Goal: Task Accomplishment & Management: Complete application form

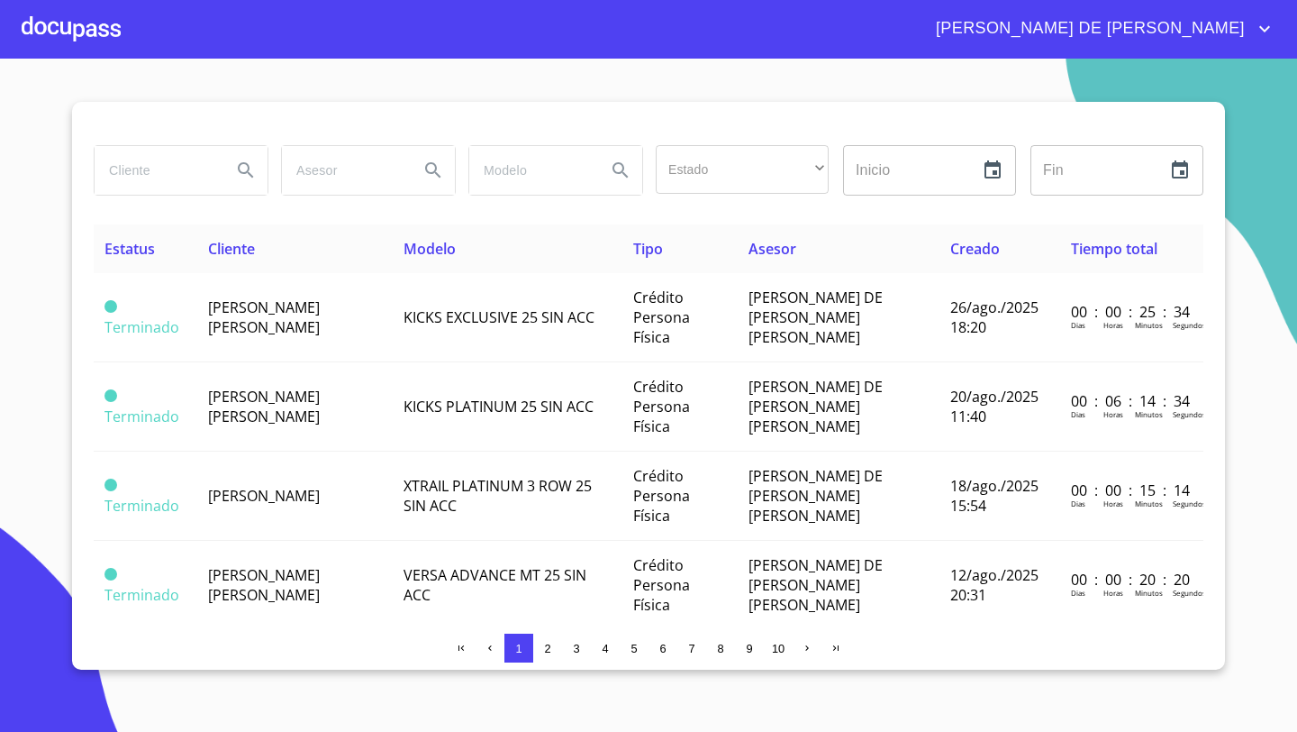
click at [61, 23] on div at bounding box center [71, 29] width 99 height 58
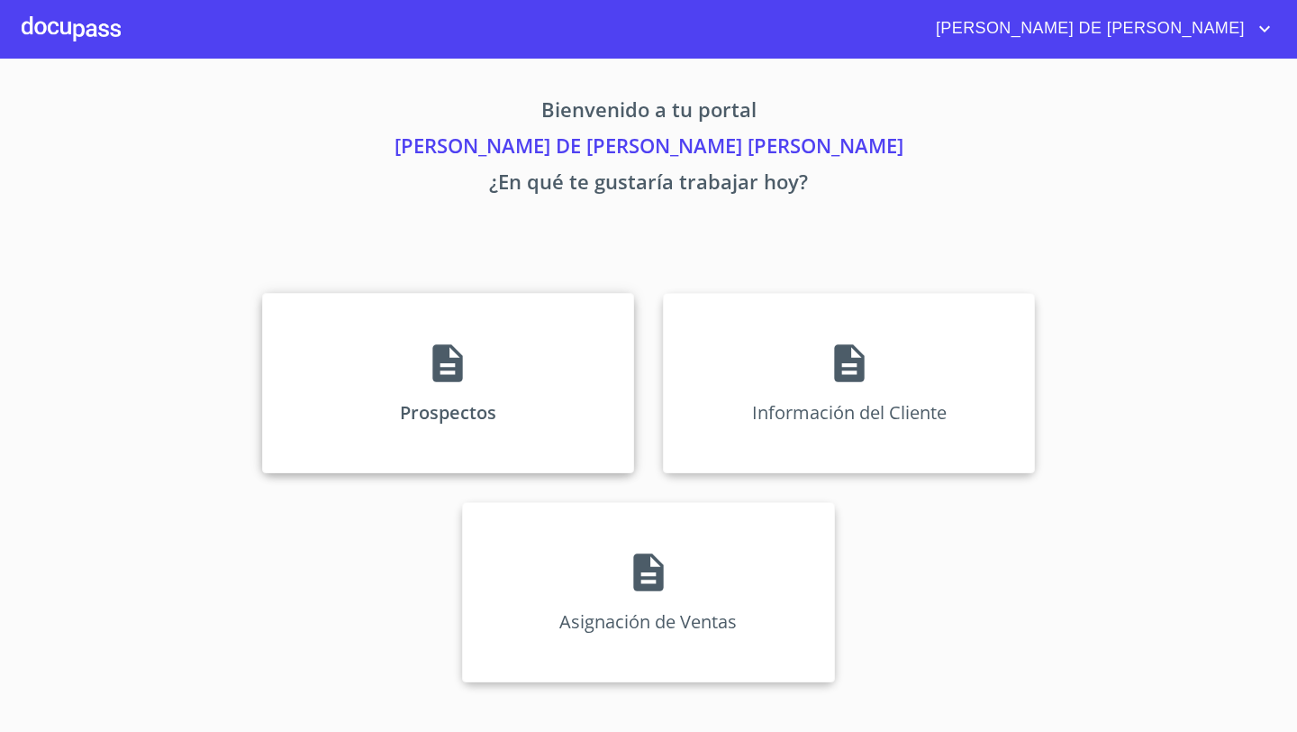
click at [404, 347] on div "Prospectos" at bounding box center [448, 383] width 372 height 180
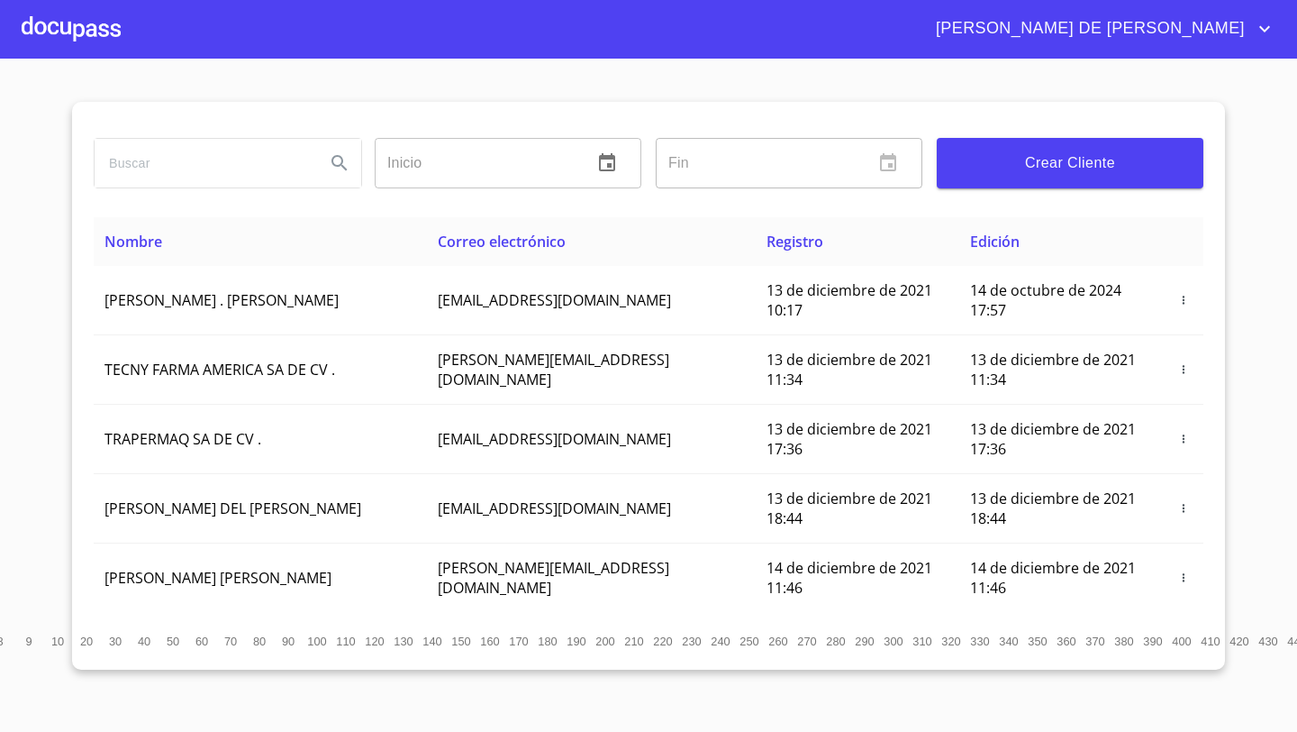
click at [168, 163] on input "search" at bounding box center [203, 163] width 216 height 49
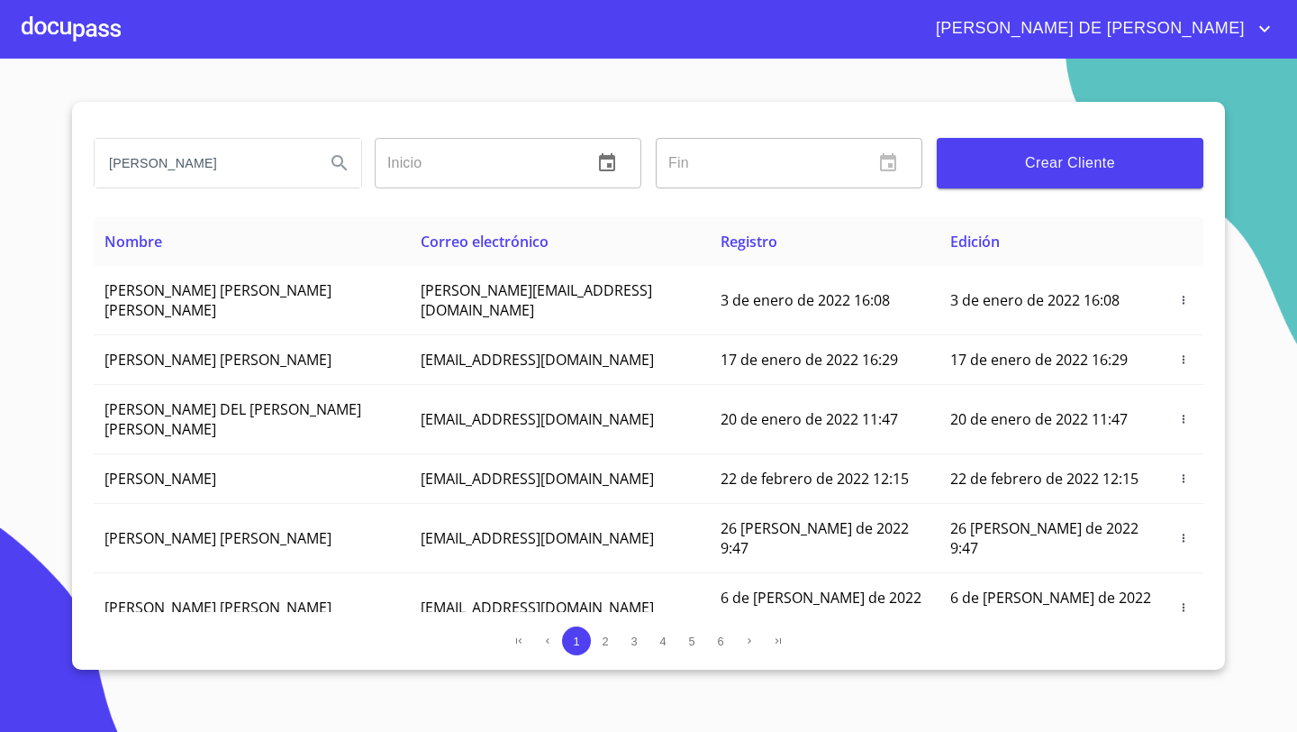
click at [205, 171] on input "[PERSON_NAME]" at bounding box center [203, 163] width 216 height 49
type input "g"
type input "[PERSON_NAME]"
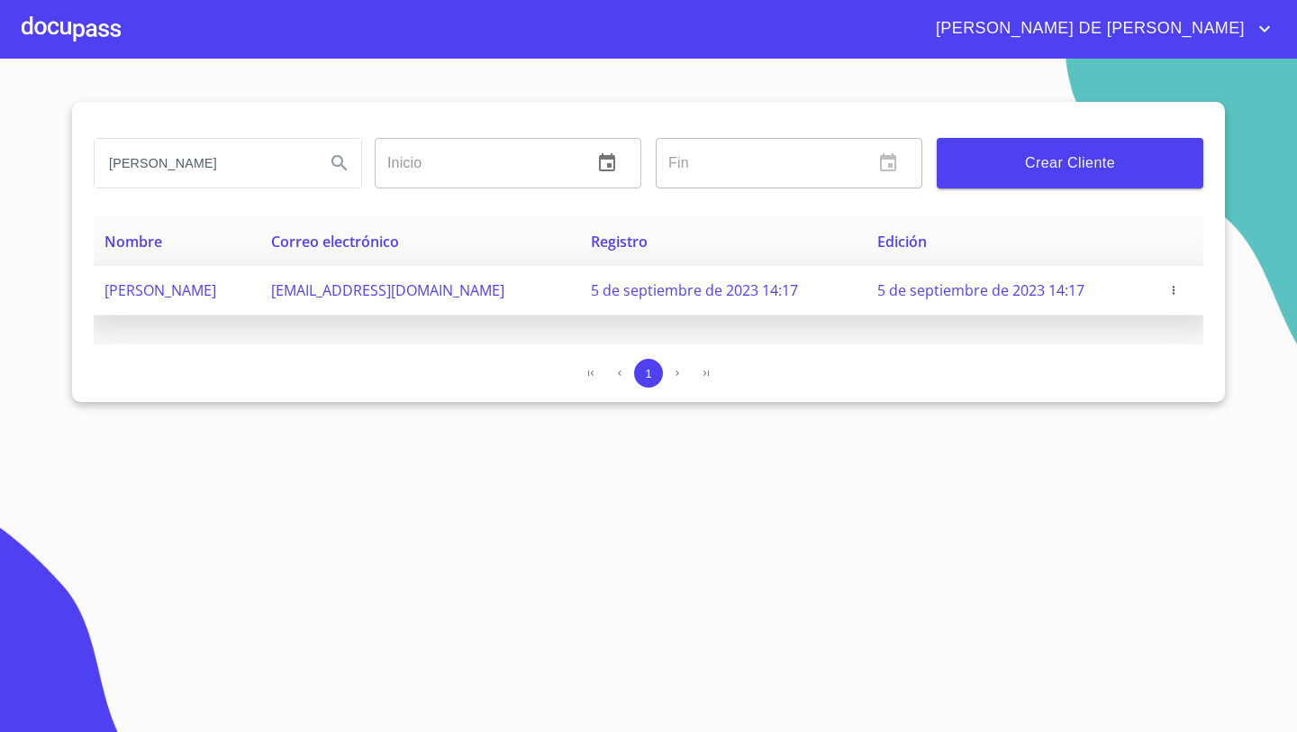
click at [205, 301] on td "[PERSON_NAME]" at bounding box center [177, 291] width 167 height 50
click at [1183, 291] on span "button" at bounding box center [1174, 290] width 18 height 13
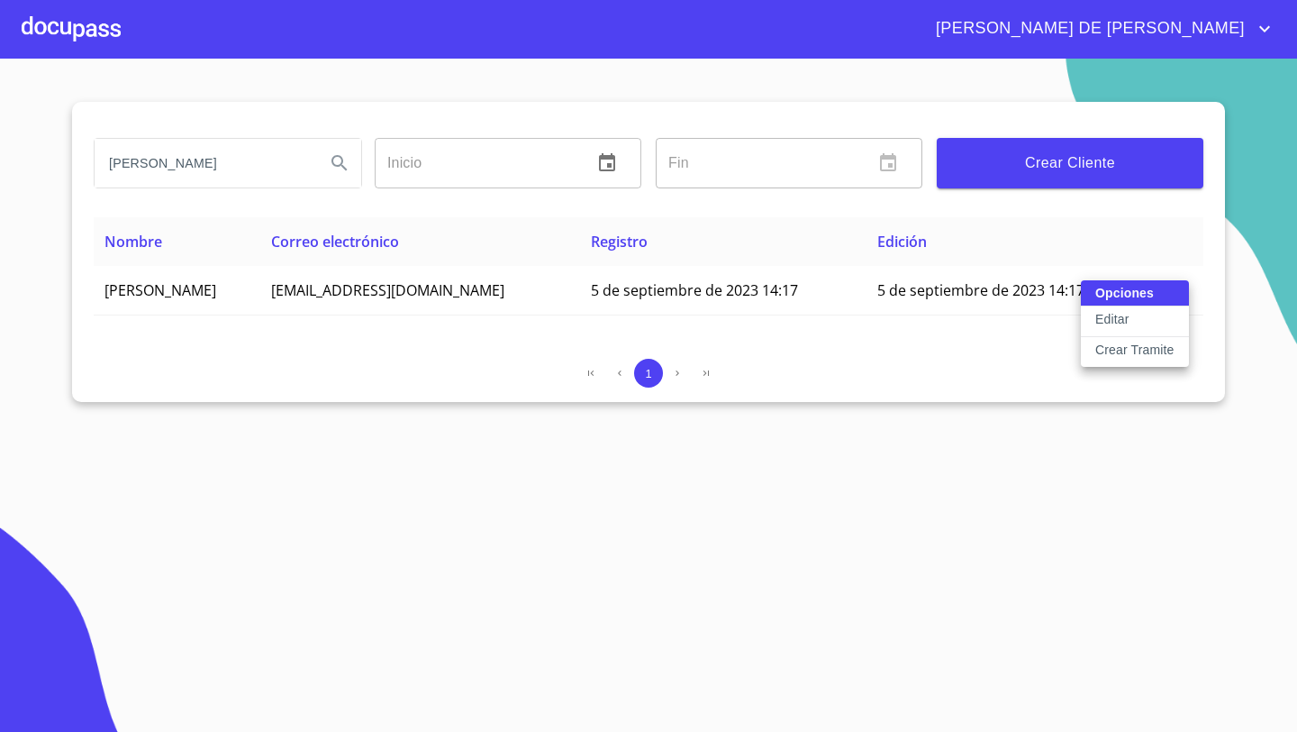
click at [1113, 346] on p "Crear Tramite" at bounding box center [1135, 350] width 79 height 18
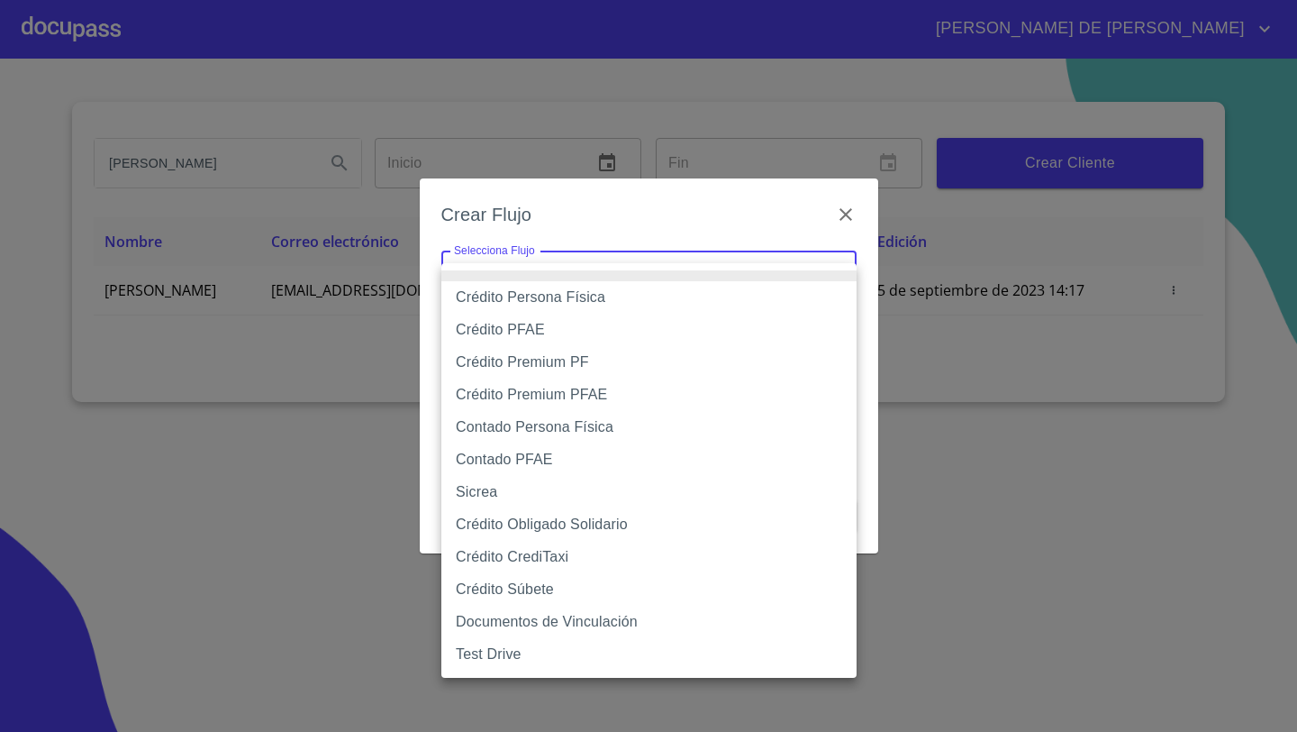
click at [563, 283] on body "[PERSON_NAME] DE [PERSON_NAME] Inicio ​ Fin ​ Crear Cliente Nombre Correo elect…" at bounding box center [648, 366] width 1297 height 732
click at [517, 297] on li "Crédito Persona Física" at bounding box center [648, 297] width 415 height 32
type input "61b033e49b8c202ad5bb7912"
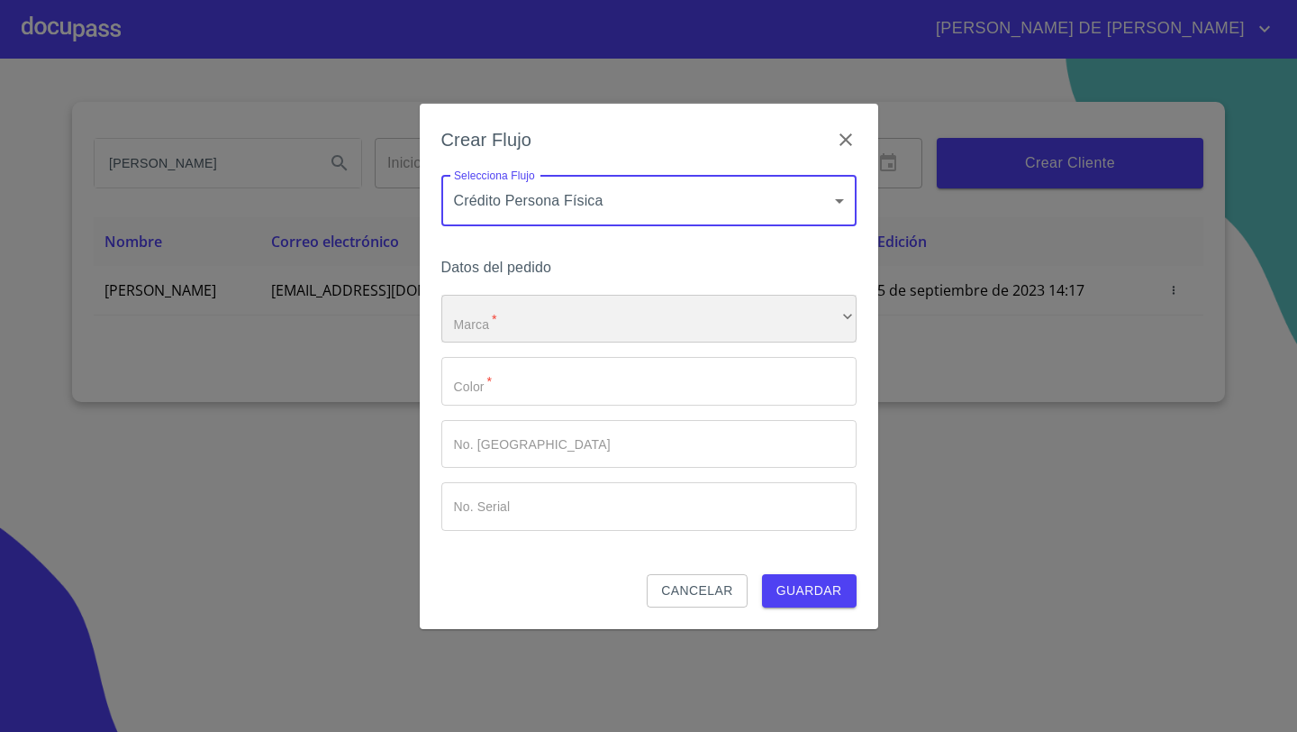
click at [520, 313] on div "​" at bounding box center [648, 319] width 415 height 49
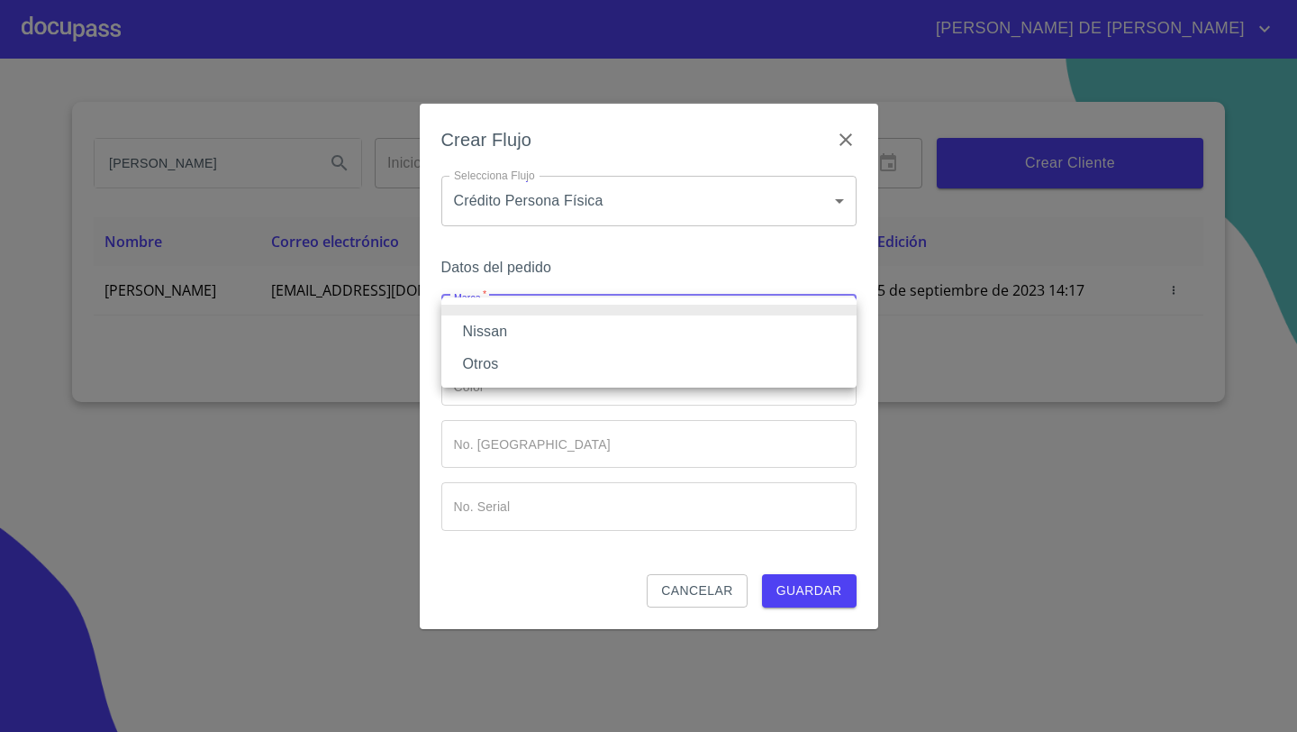
click at [499, 330] on li "Nissan" at bounding box center [648, 331] width 415 height 32
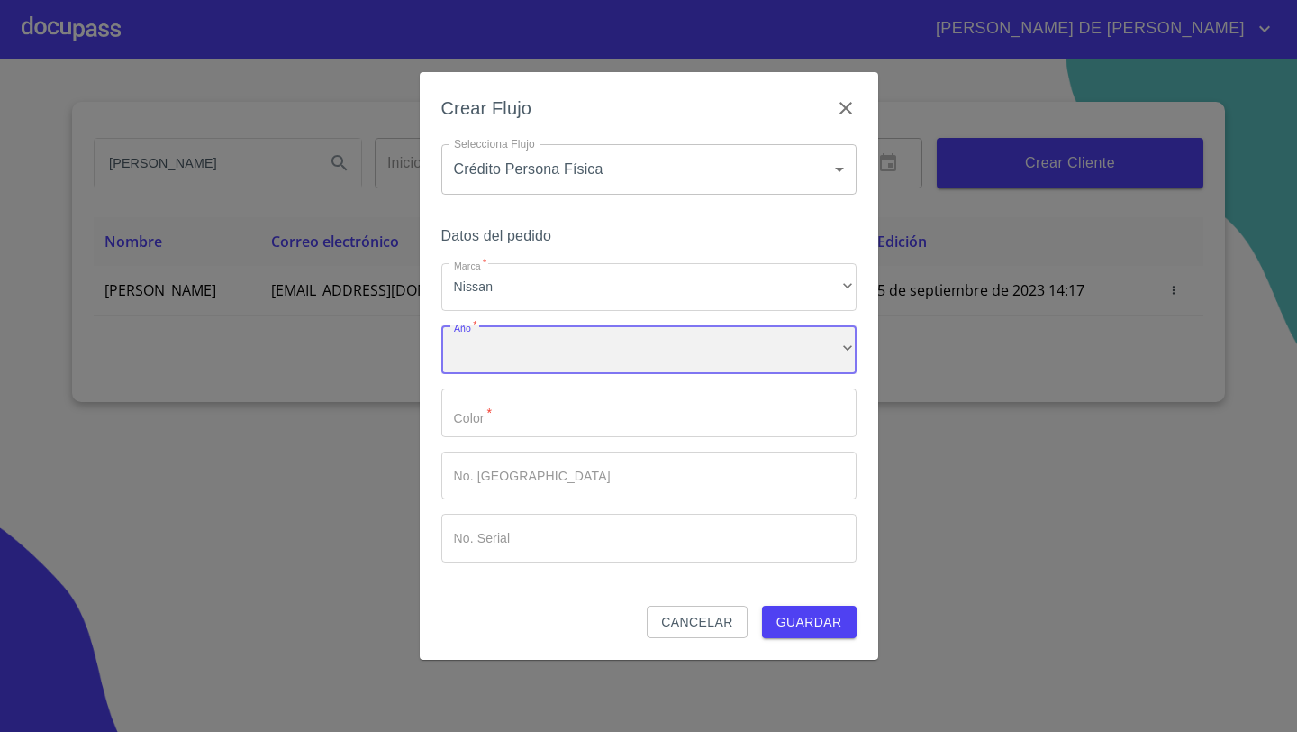
click at [497, 349] on div "​" at bounding box center [648, 349] width 415 height 49
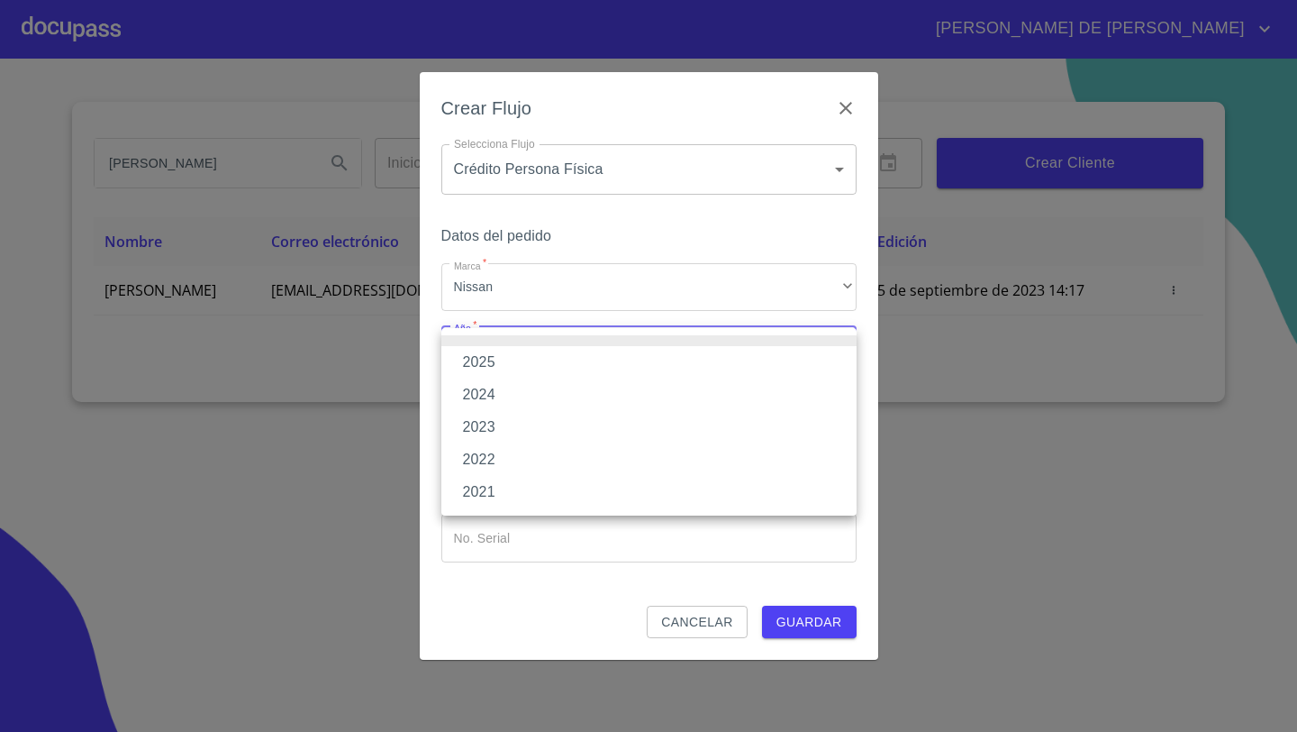
click at [488, 366] on li "2025" at bounding box center [648, 362] width 415 height 32
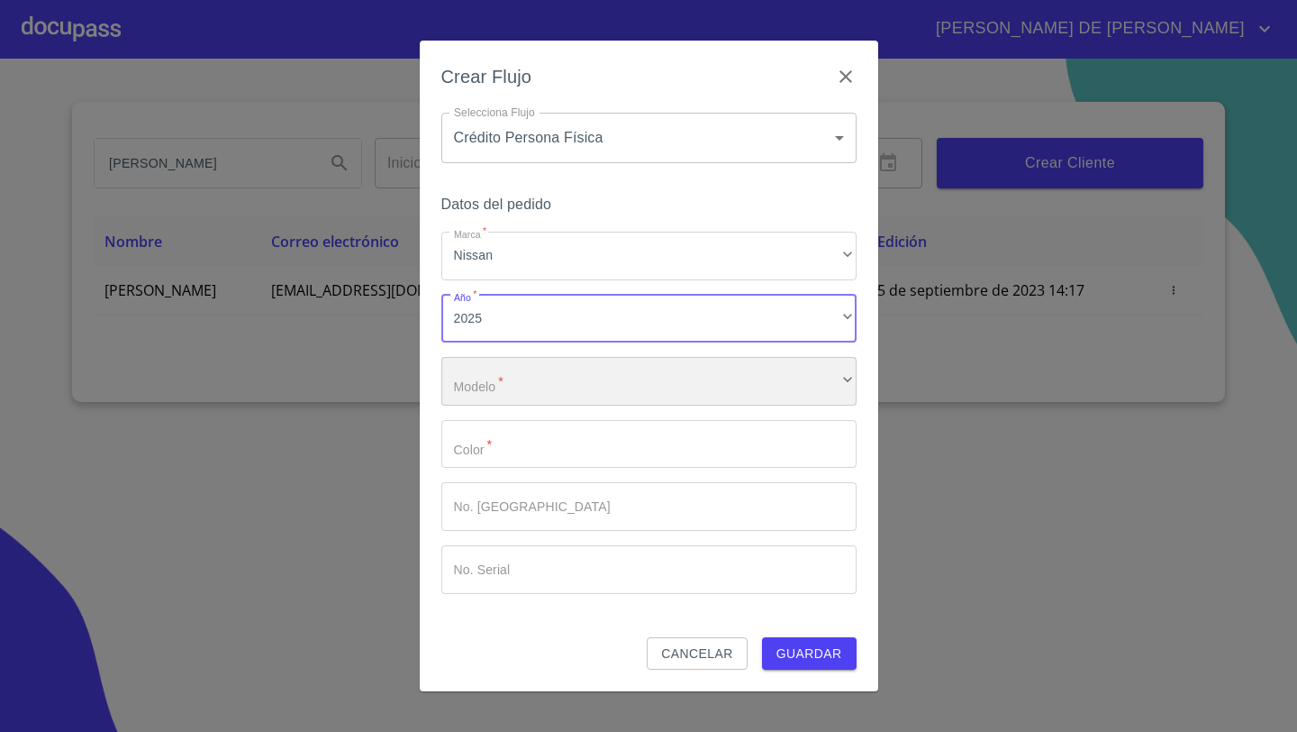
click at [469, 373] on div "​" at bounding box center [648, 381] width 415 height 49
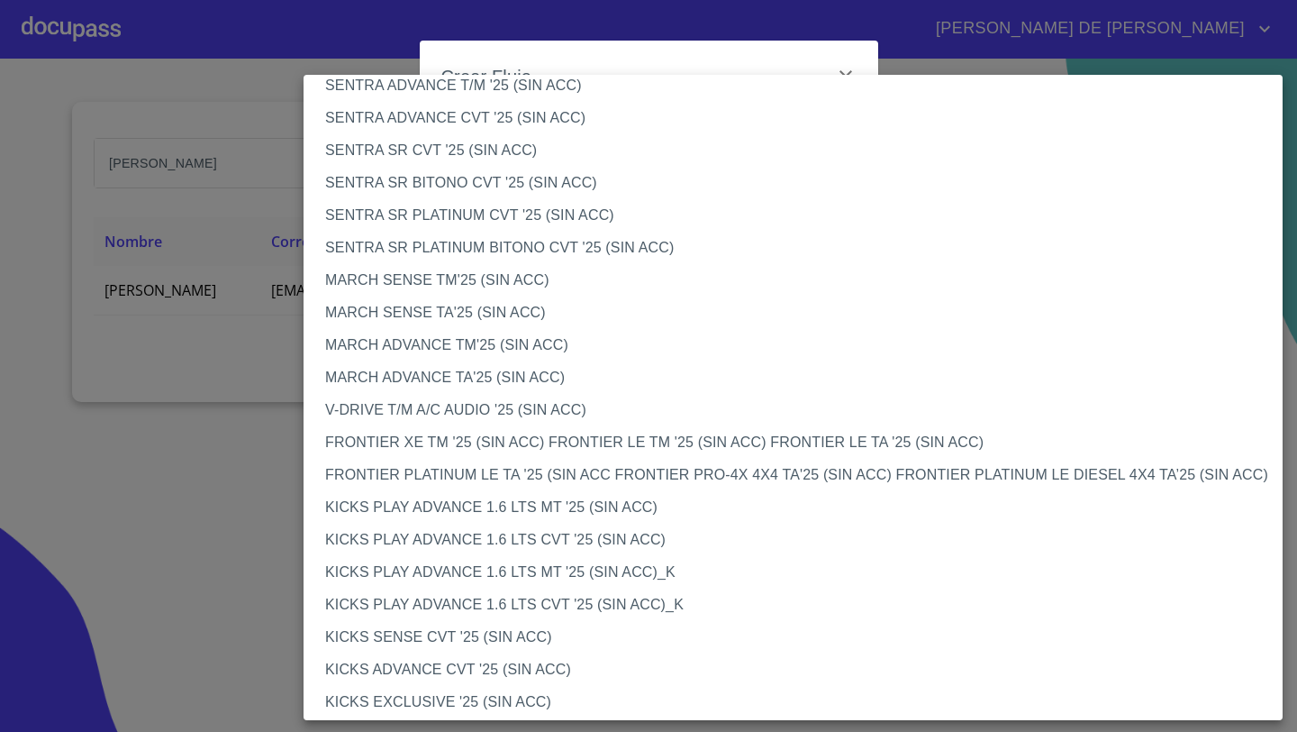
scroll to position [1326, 0]
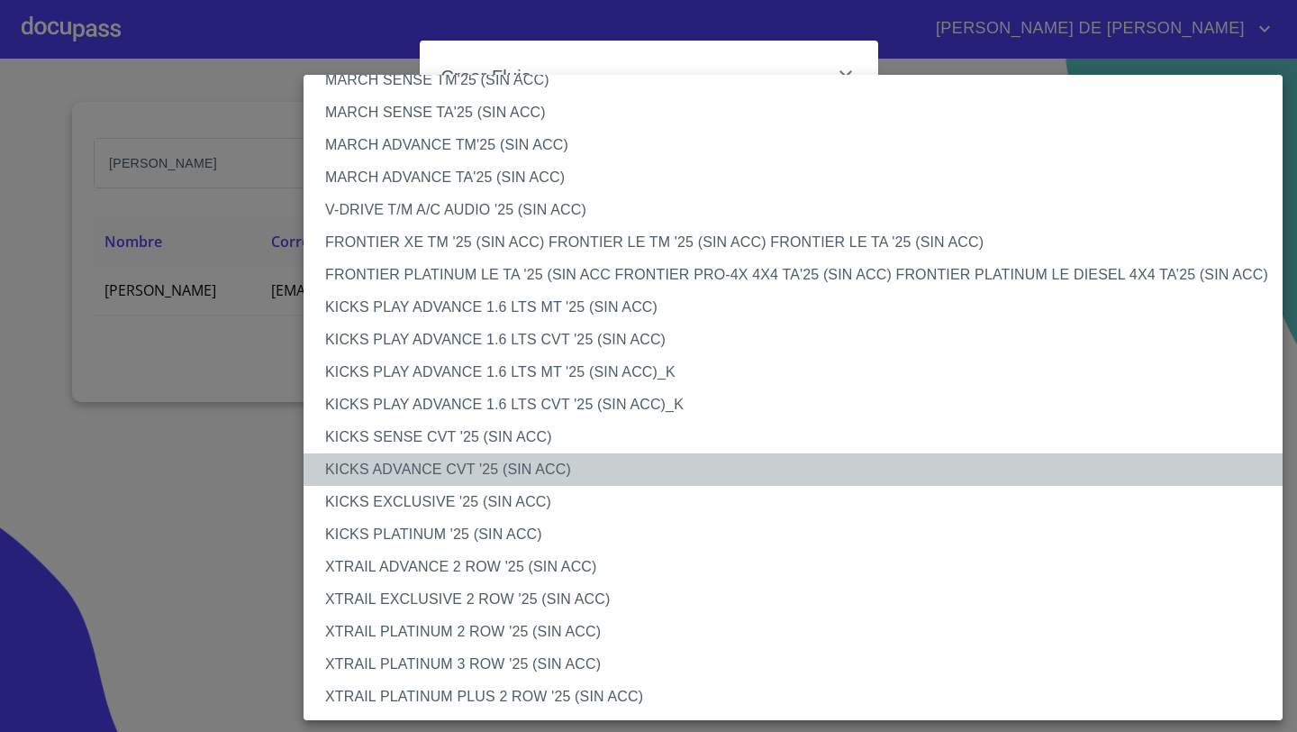
click at [372, 467] on li "KICKS ADVANCE CVT '25 (SIN ACC)" at bounding box center [793, 469] width 979 height 32
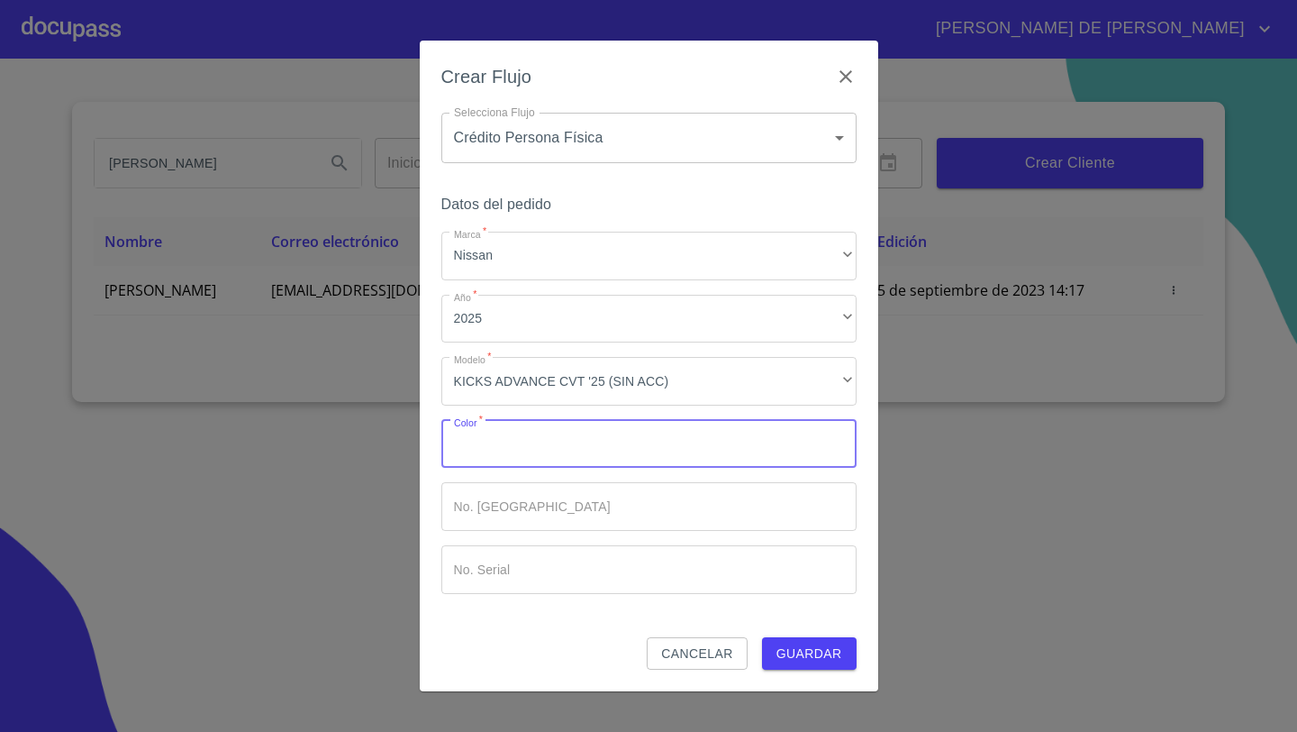
click at [477, 423] on input "Marca   *" at bounding box center [648, 444] width 415 height 49
type input "B"
type input "BLANCO"
click at [762, 637] on button "Guardar" at bounding box center [809, 653] width 95 height 33
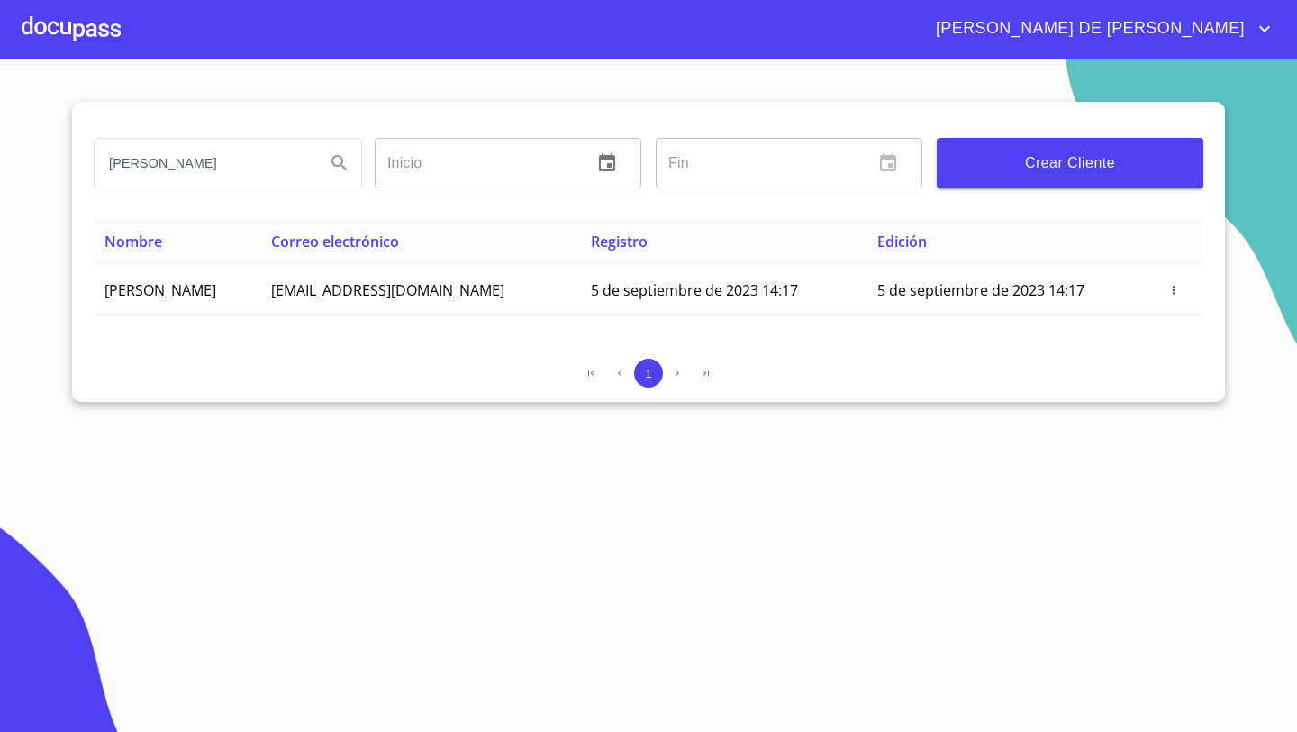
click at [80, 36] on div at bounding box center [71, 29] width 99 height 58
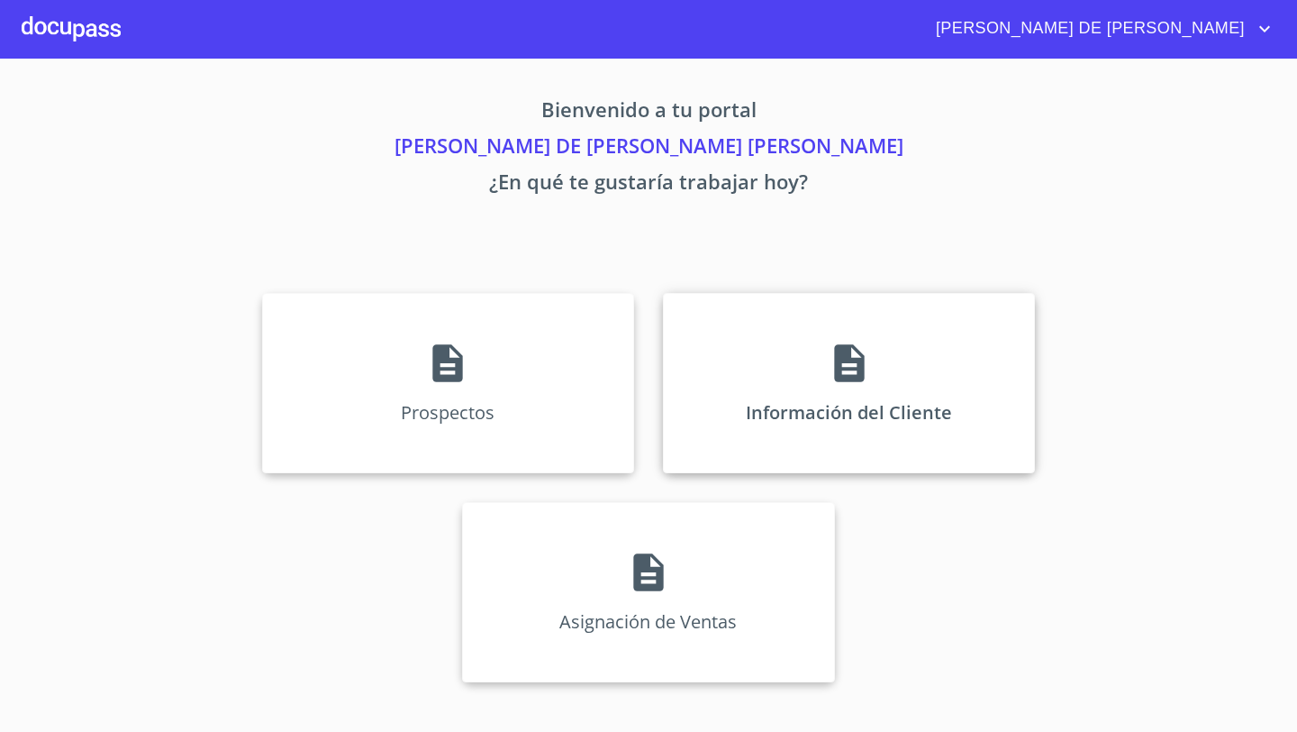
click at [807, 332] on div "Información del Cliente" at bounding box center [849, 383] width 372 height 180
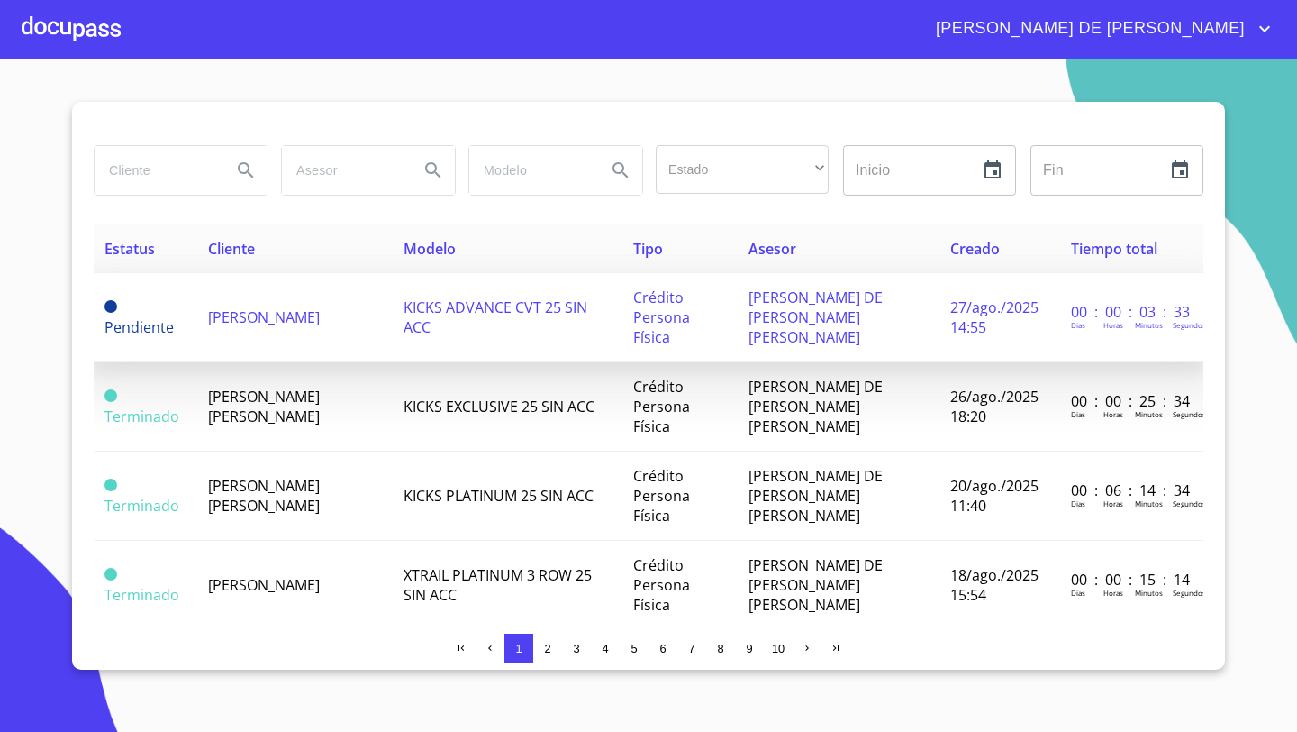
click at [287, 307] on td "[PERSON_NAME]" at bounding box center [295, 317] width 196 height 89
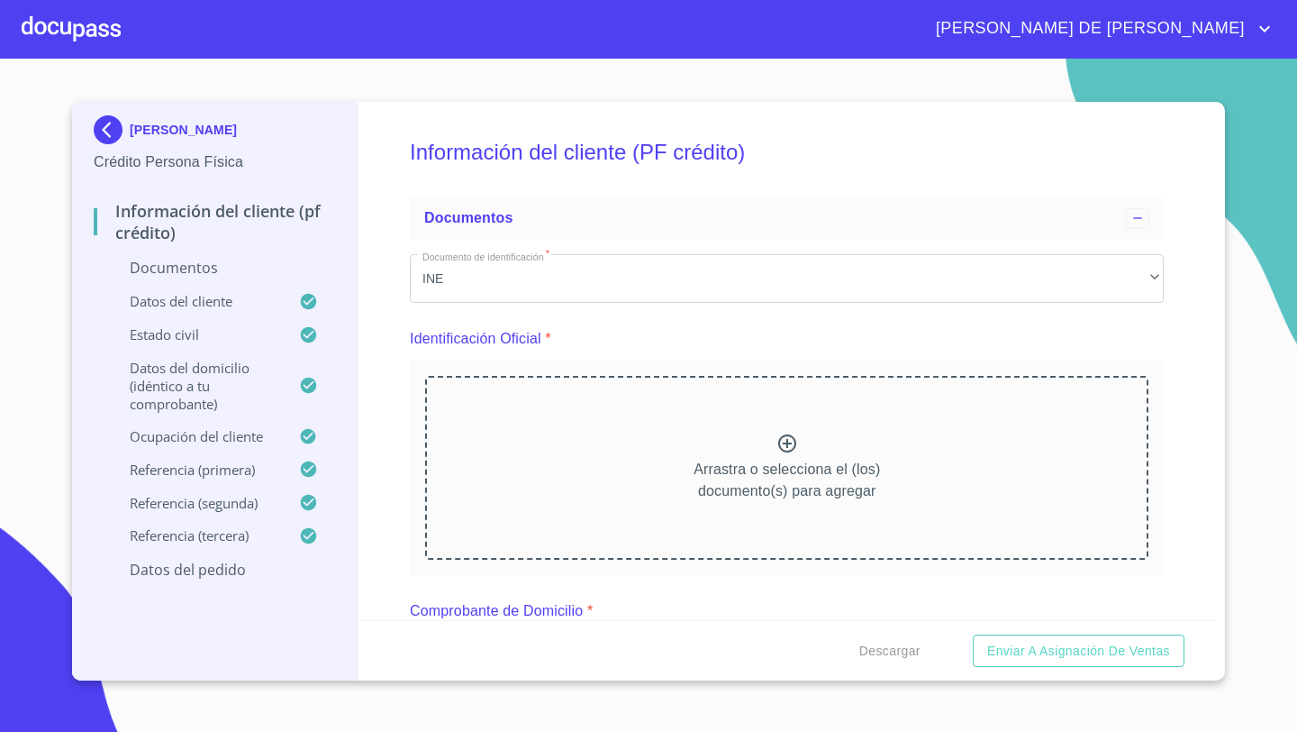
click at [786, 428] on div "Arrastra o selecciona el (los) documento(s) para agregar" at bounding box center [786, 468] width 723 height 184
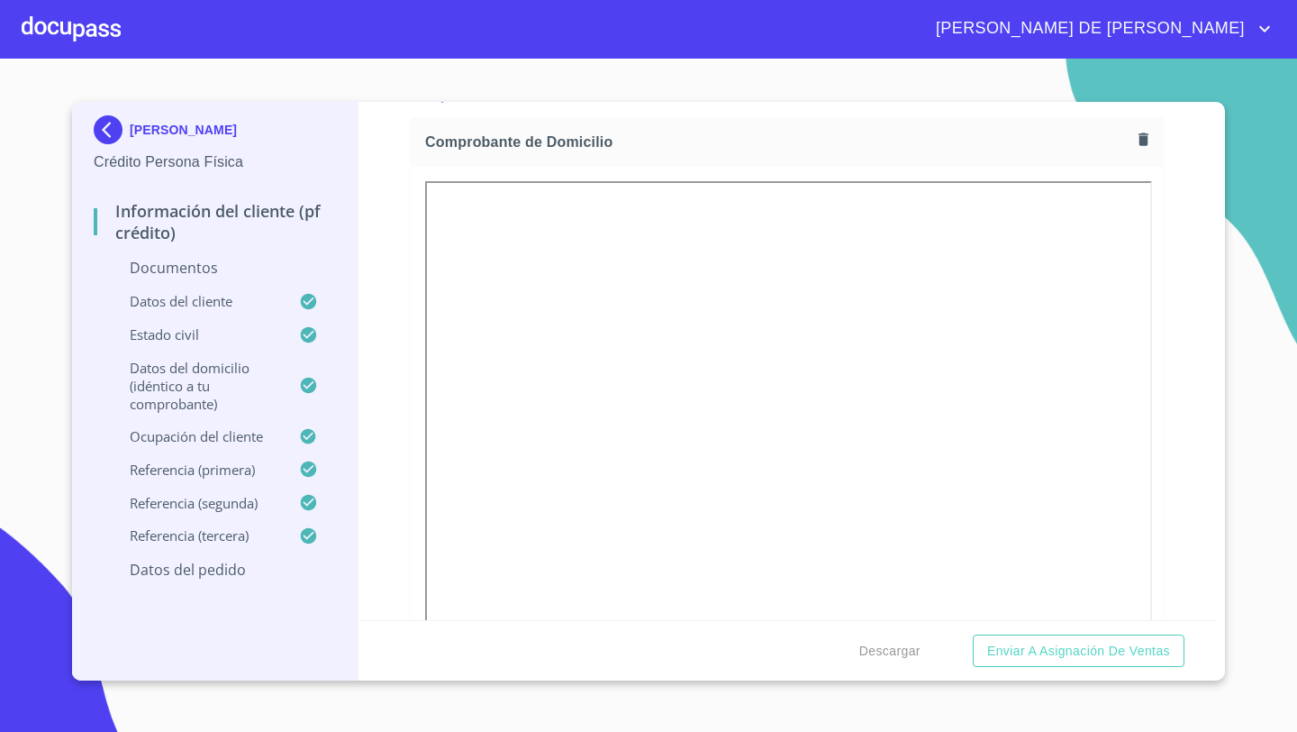
scroll to position [998, 0]
click at [1151, 141] on icon "button" at bounding box center [1143, 143] width 17 height 17
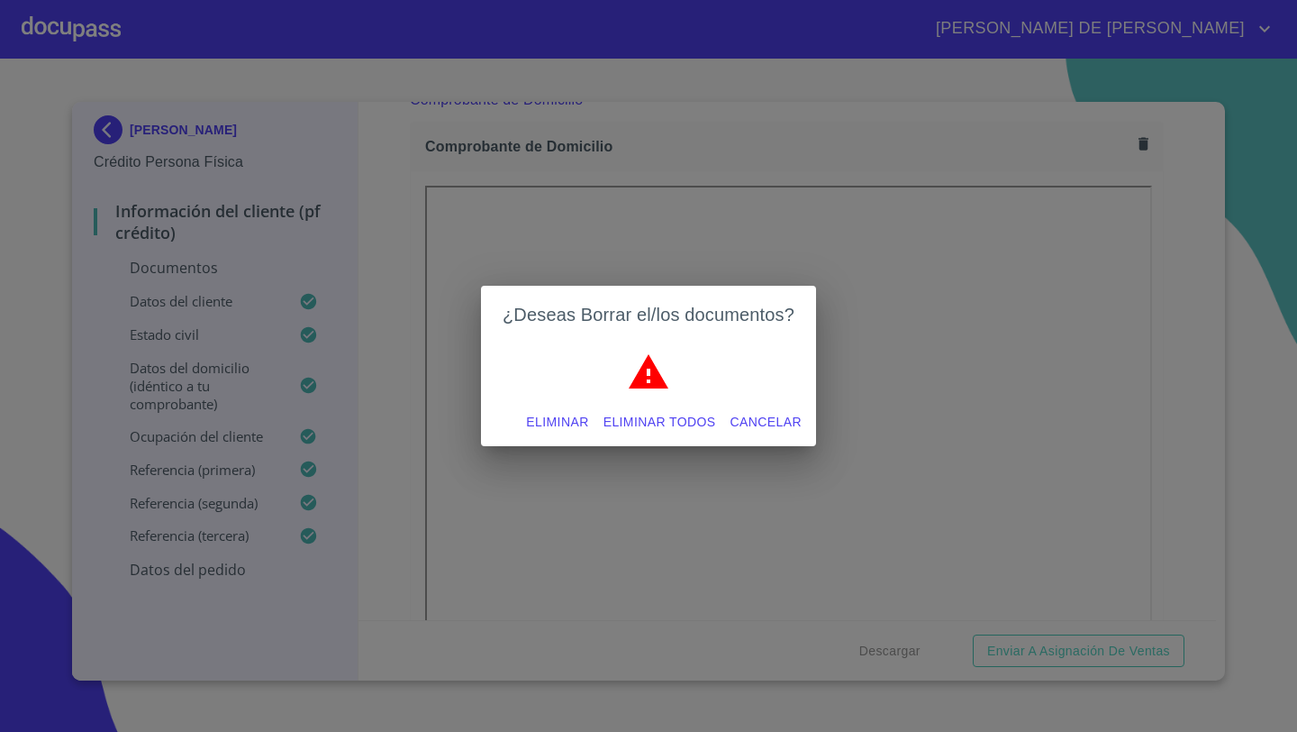
click at [569, 414] on span "Eliminar" at bounding box center [557, 422] width 62 height 23
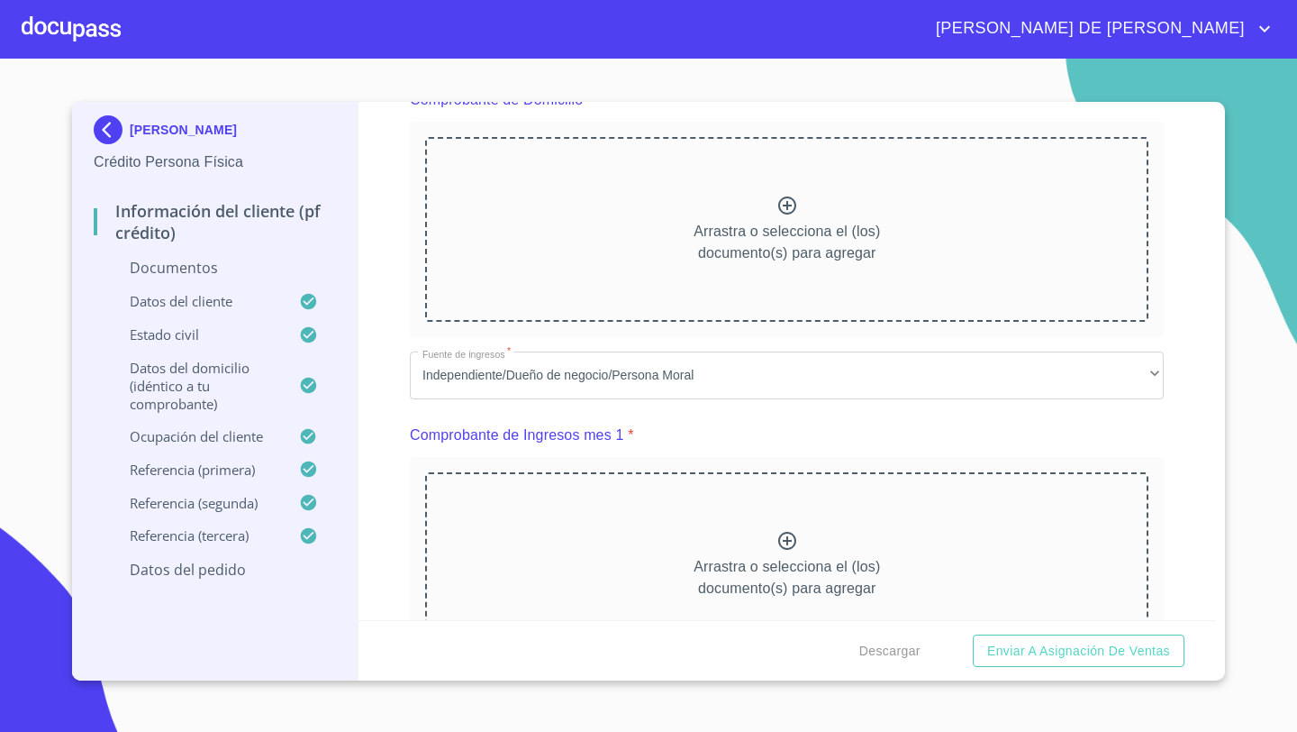
click at [782, 214] on icon at bounding box center [788, 206] width 22 height 22
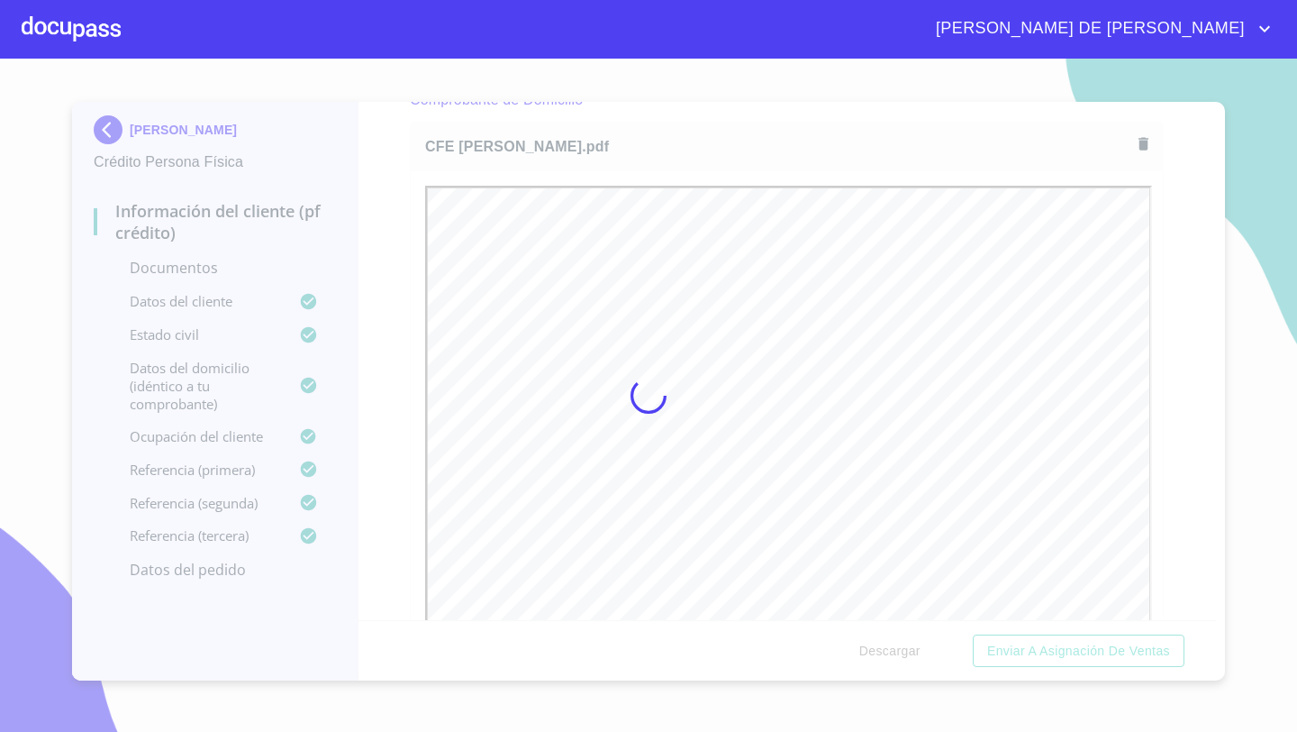
scroll to position [0, 0]
click at [1144, 144] on div at bounding box center [648, 395] width 1297 height 673
click at [1143, 140] on div at bounding box center [648, 395] width 1297 height 673
click at [61, 23] on div at bounding box center [71, 29] width 99 height 58
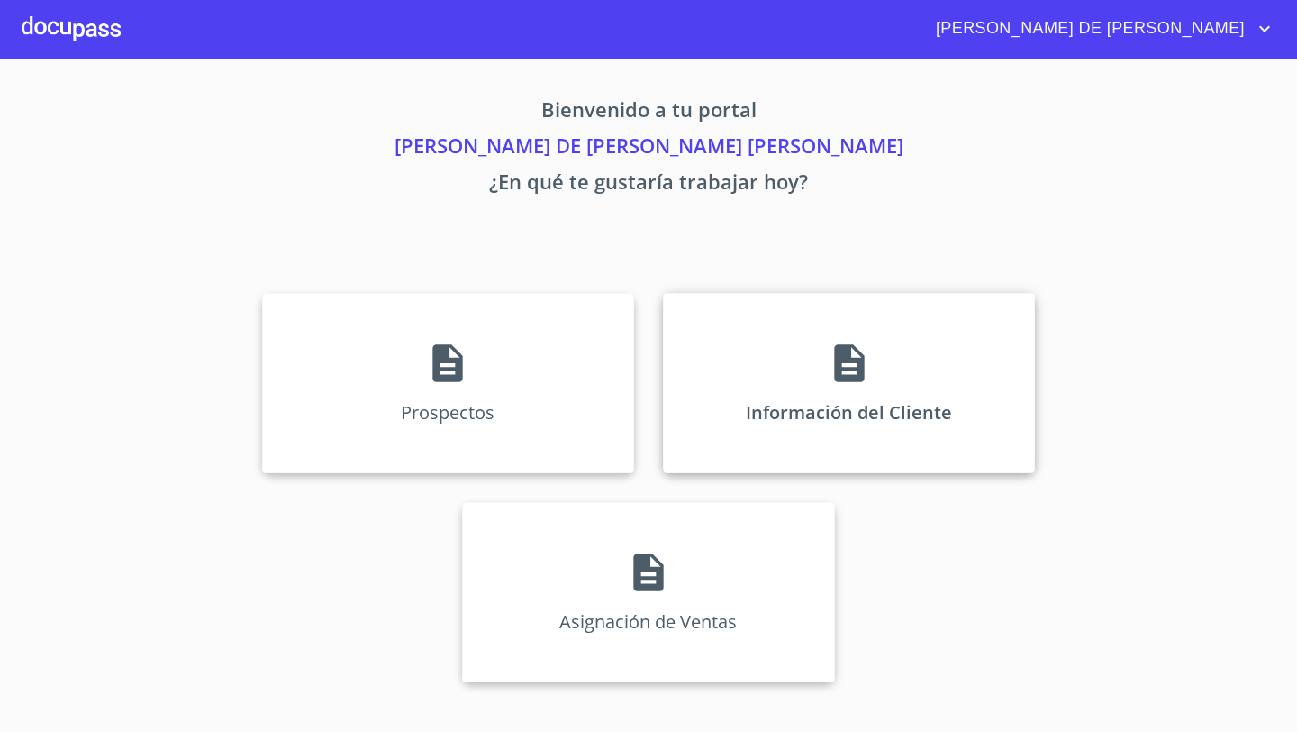
click at [820, 373] on div "Información del Cliente" at bounding box center [849, 383] width 372 height 180
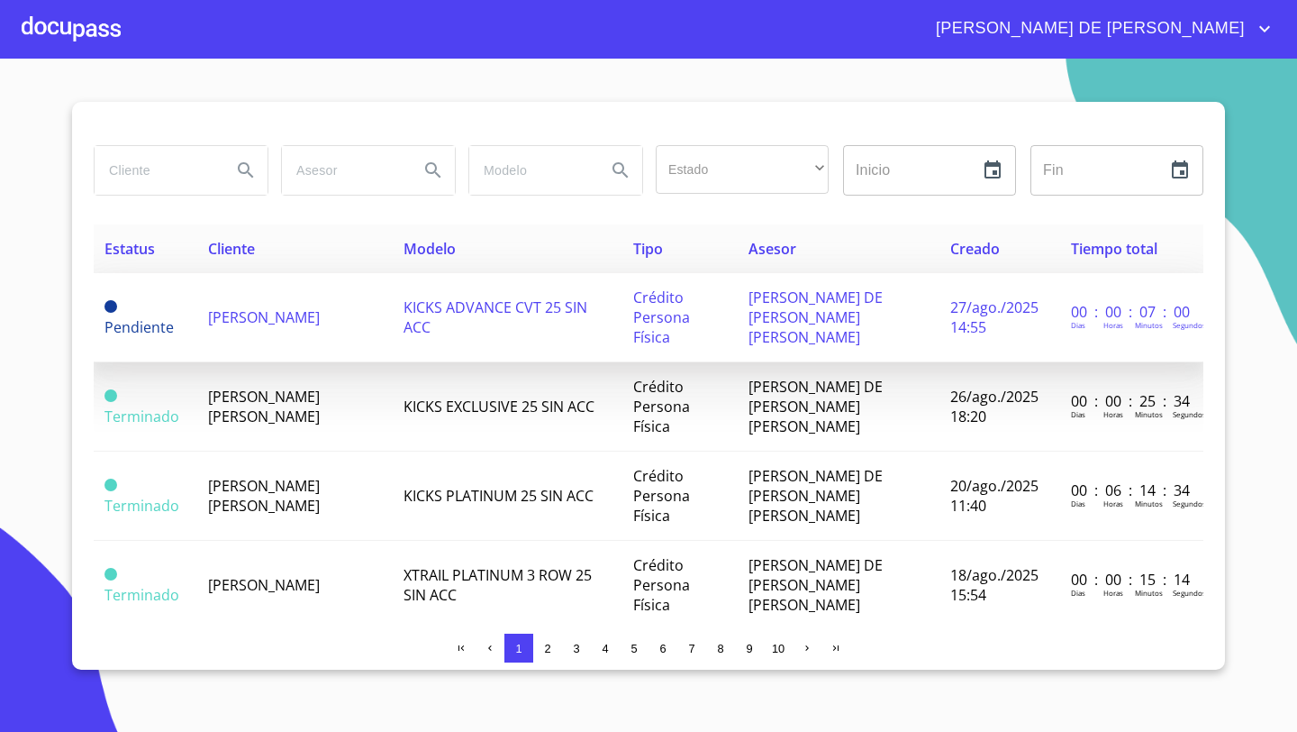
click at [403, 294] on td "KICKS ADVANCE CVT 25 SIN ACC" at bounding box center [508, 317] width 230 height 89
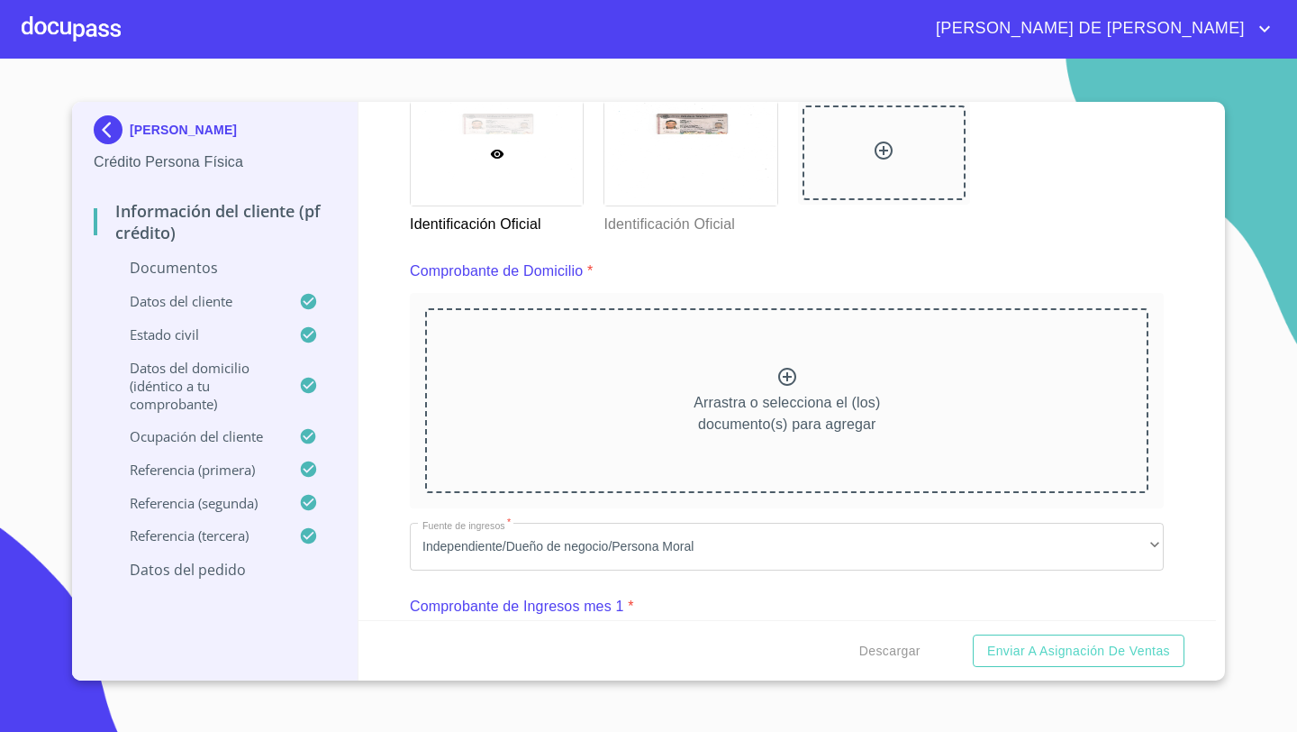
scroll to position [872, 0]
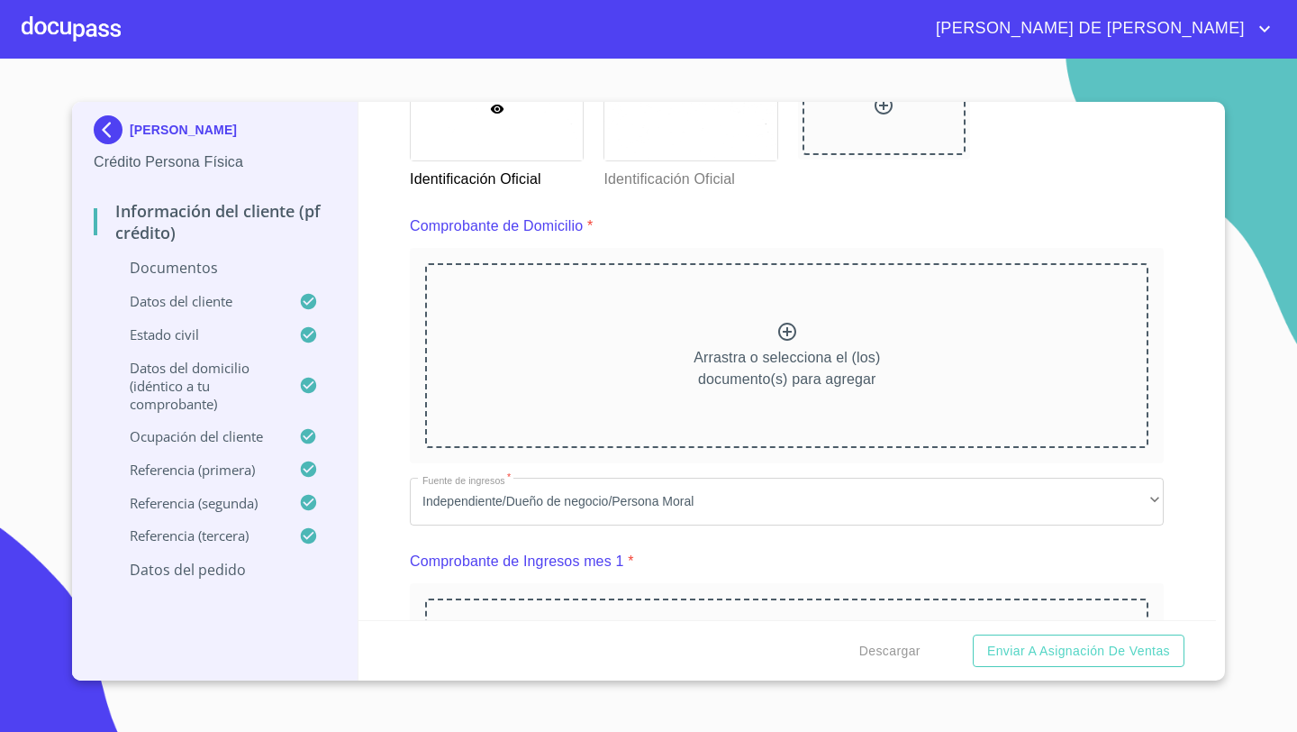
click at [676, 332] on div "Arrastra o selecciona el (los) documento(s) para agregar" at bounding box center [786, 355] width 723 height 184
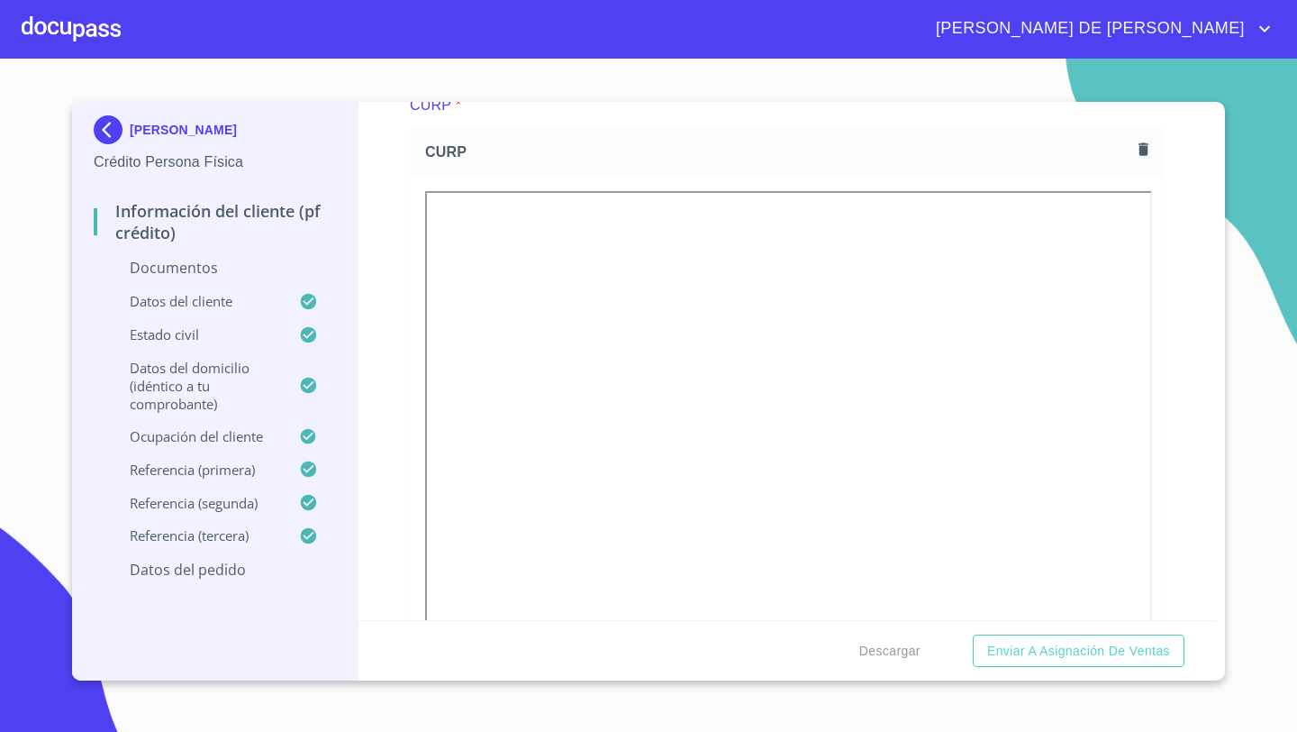
scroll to position [2543, 0]
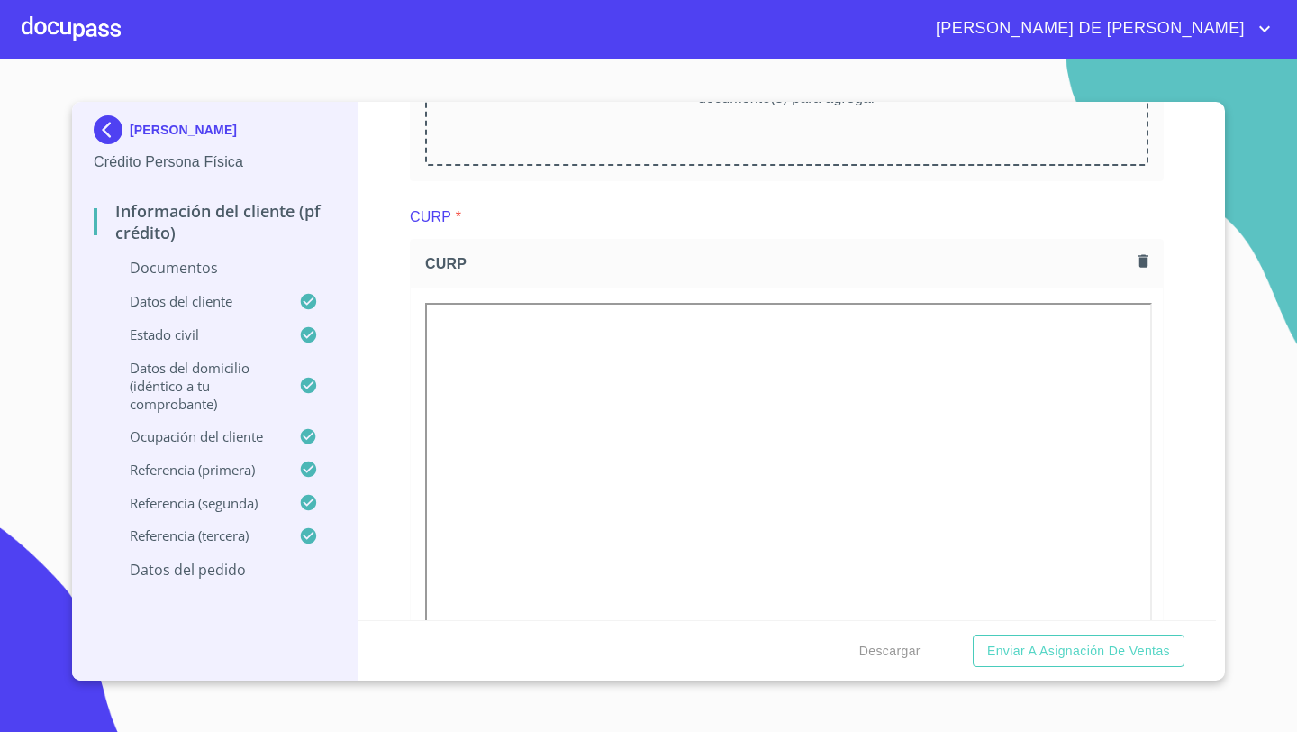
click at [1138, 268] on icon "button" at bounding box center [1143, 260] width 17 height 17
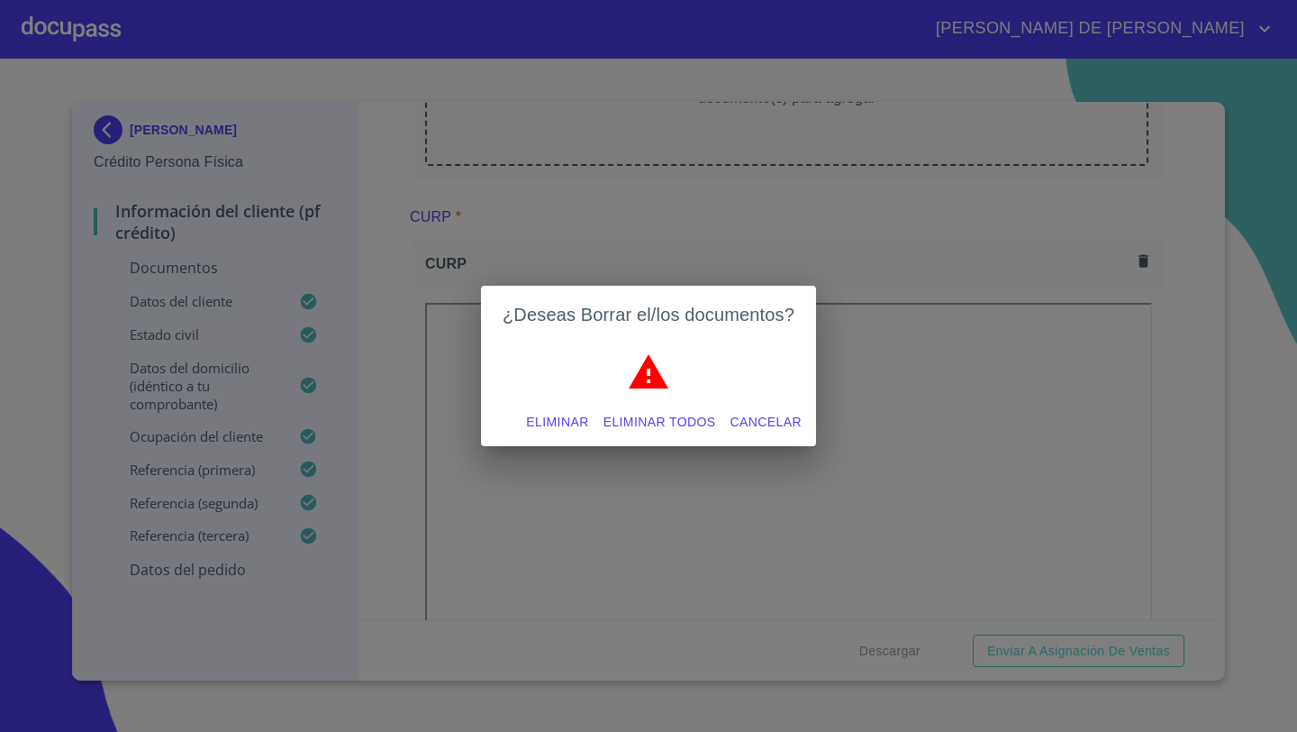
click at [555, 412] on span "Eliminar" at bounding box center [557, 422] width 62 height 23
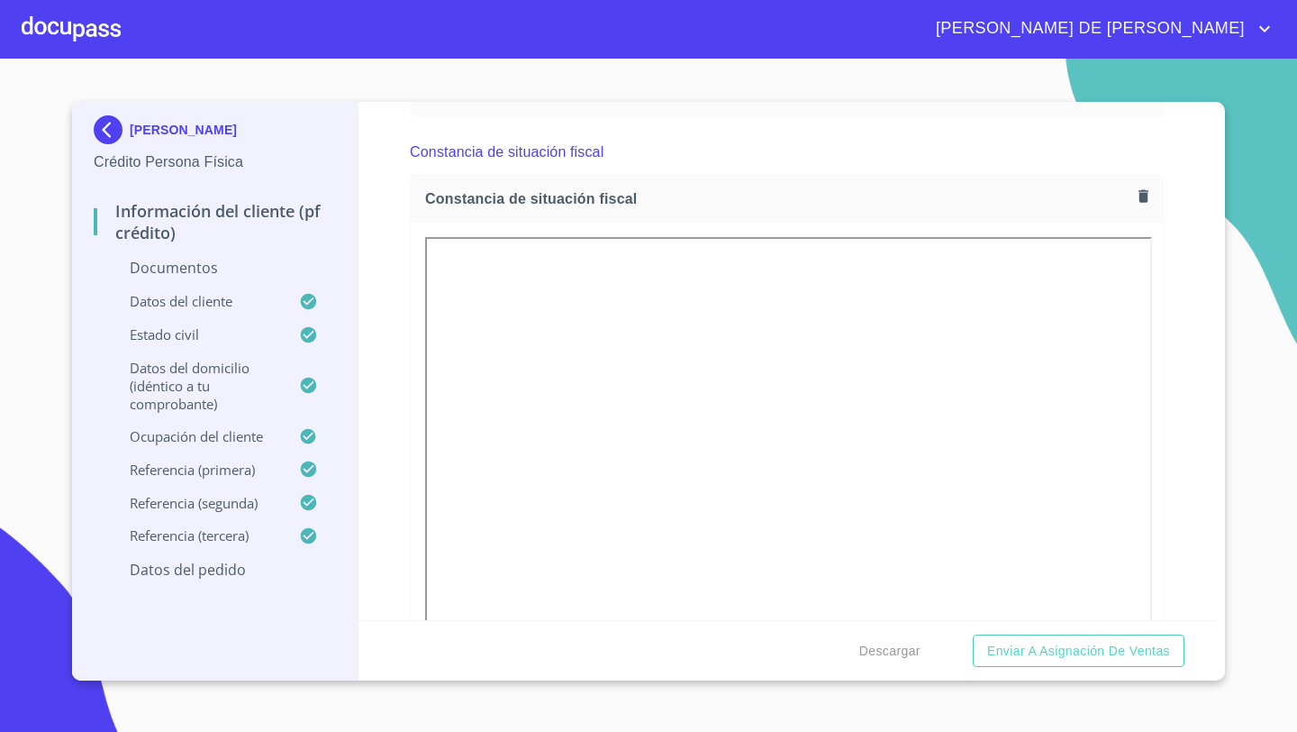
scroll to position [2825, 0]
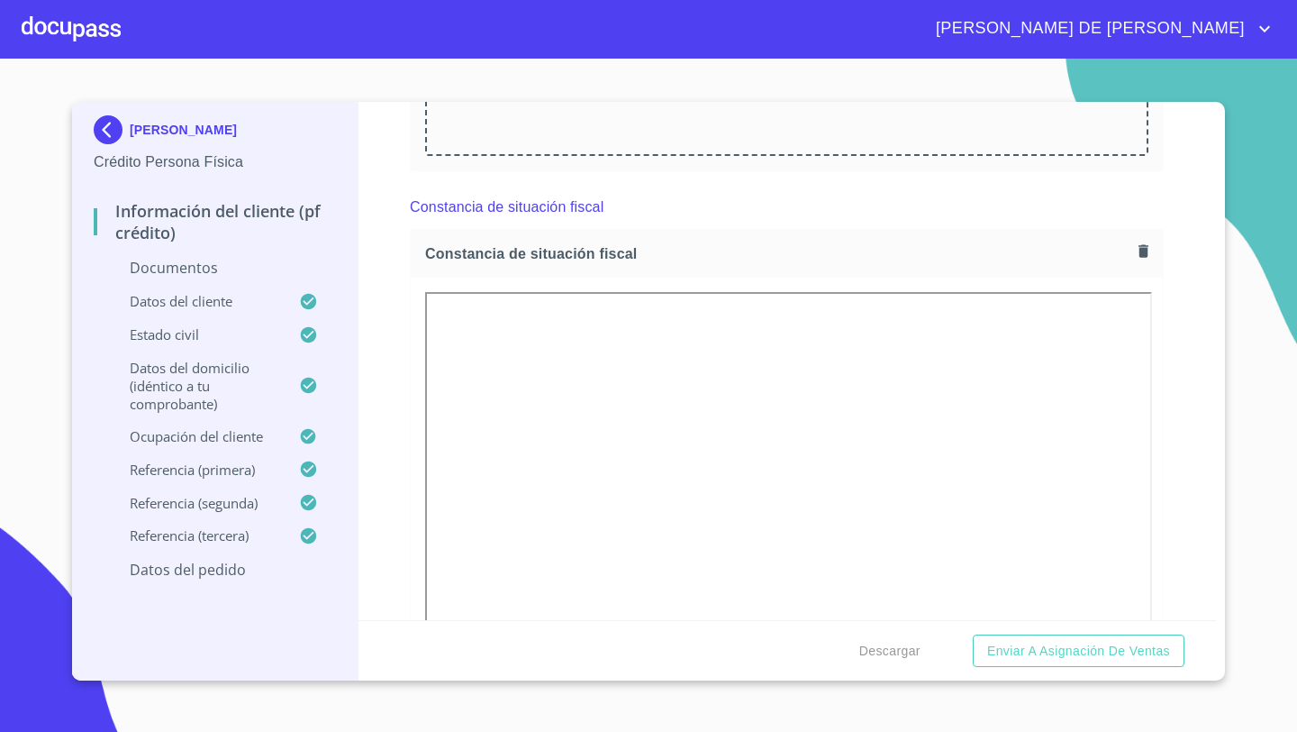
click at [1146, 258] on icon "button" at bounding box center [1143, 250] width 17 height 17
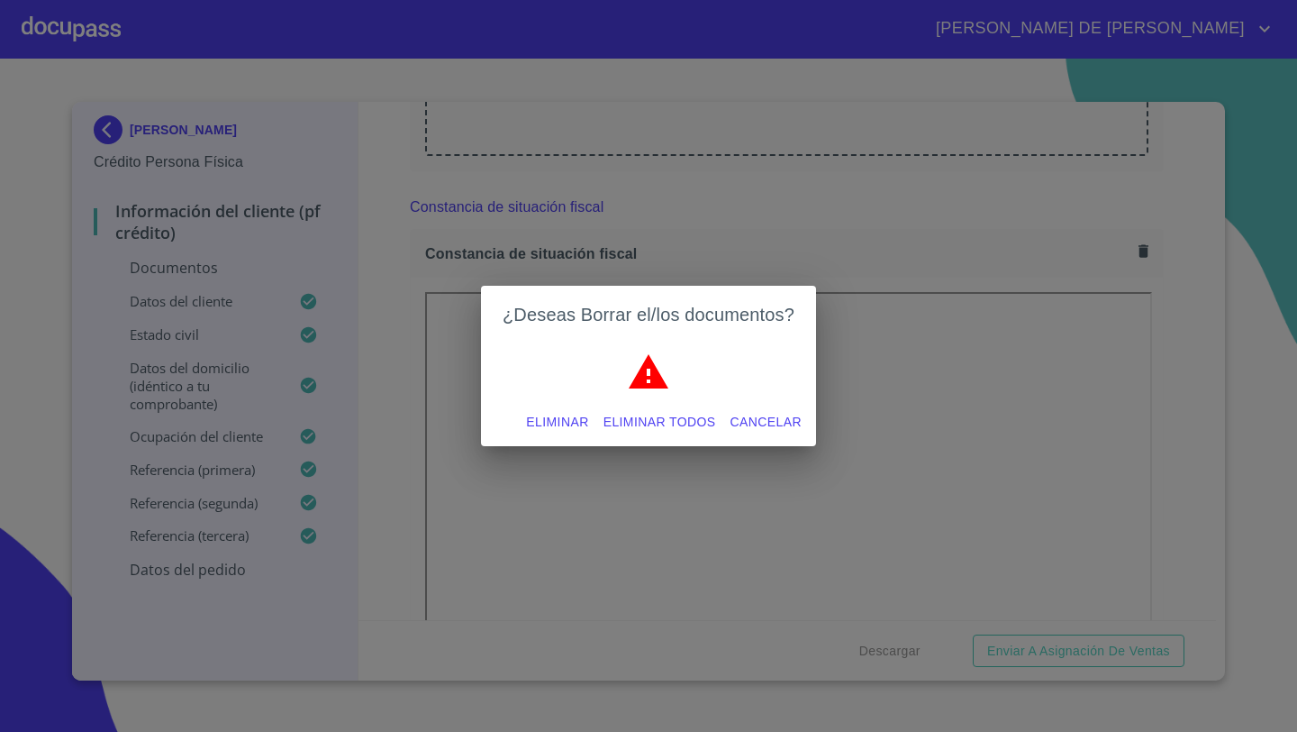
click at [559, 424] on span "Eliminar" at bounding box center [557, 422] width 62 height 23
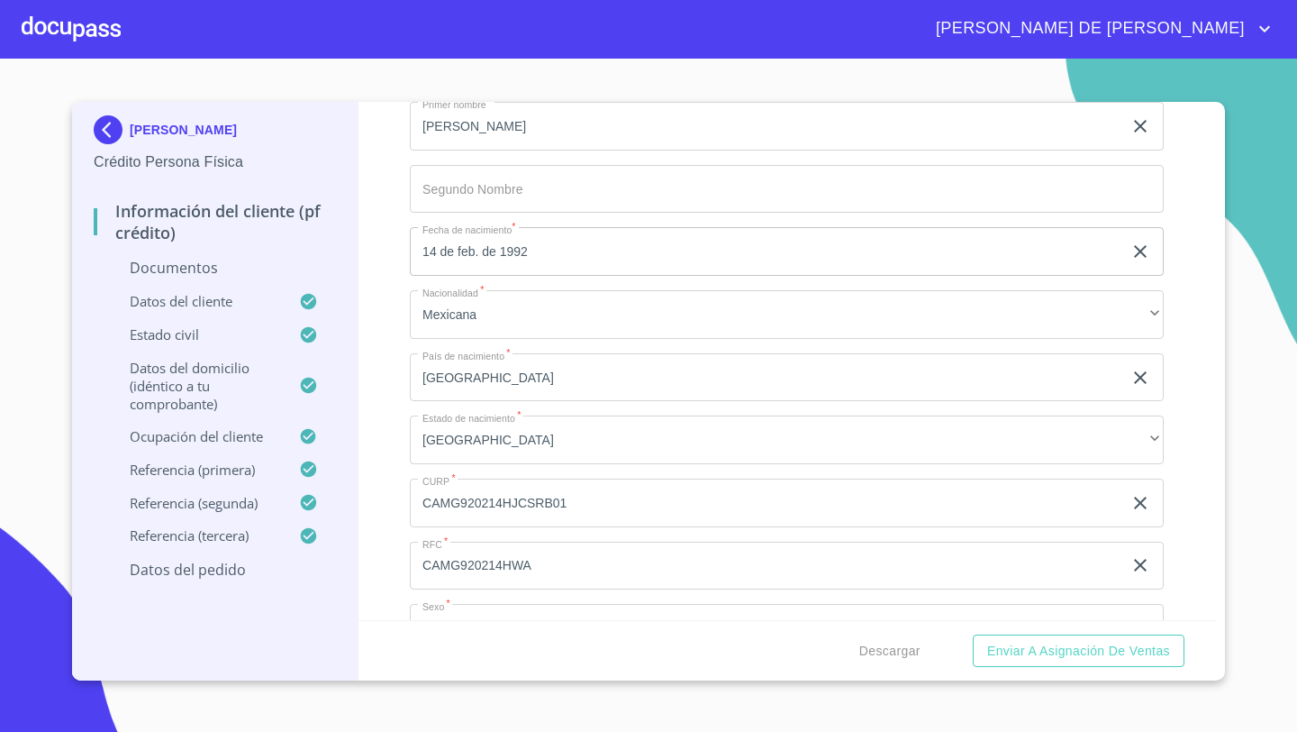
scroll to position [3452, 0]
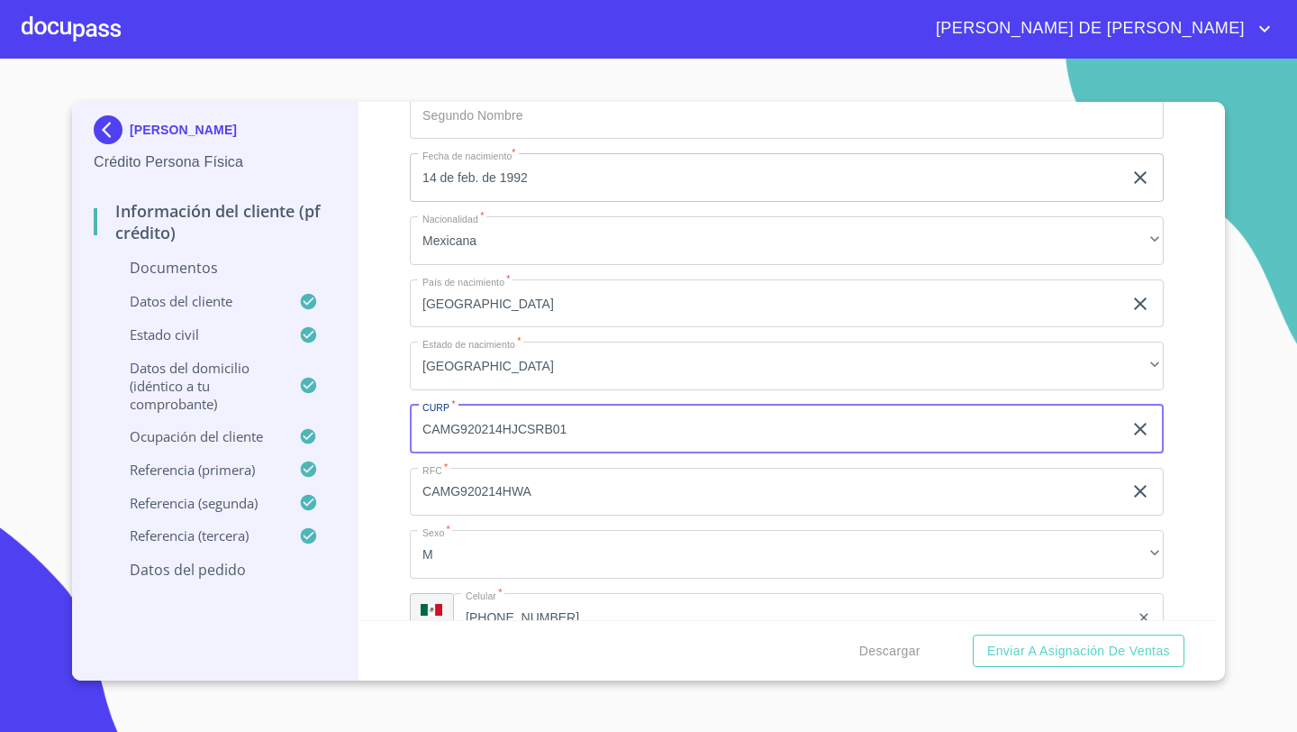
drag, startPoint x: 576, startPoint y: 427, endPoint x: 415, endPoint y: 432, distance: 160.4
click at [415, 431] on input "CAMG920214HJCSRB01" at bounding box center [766, 429] width 713 height 49
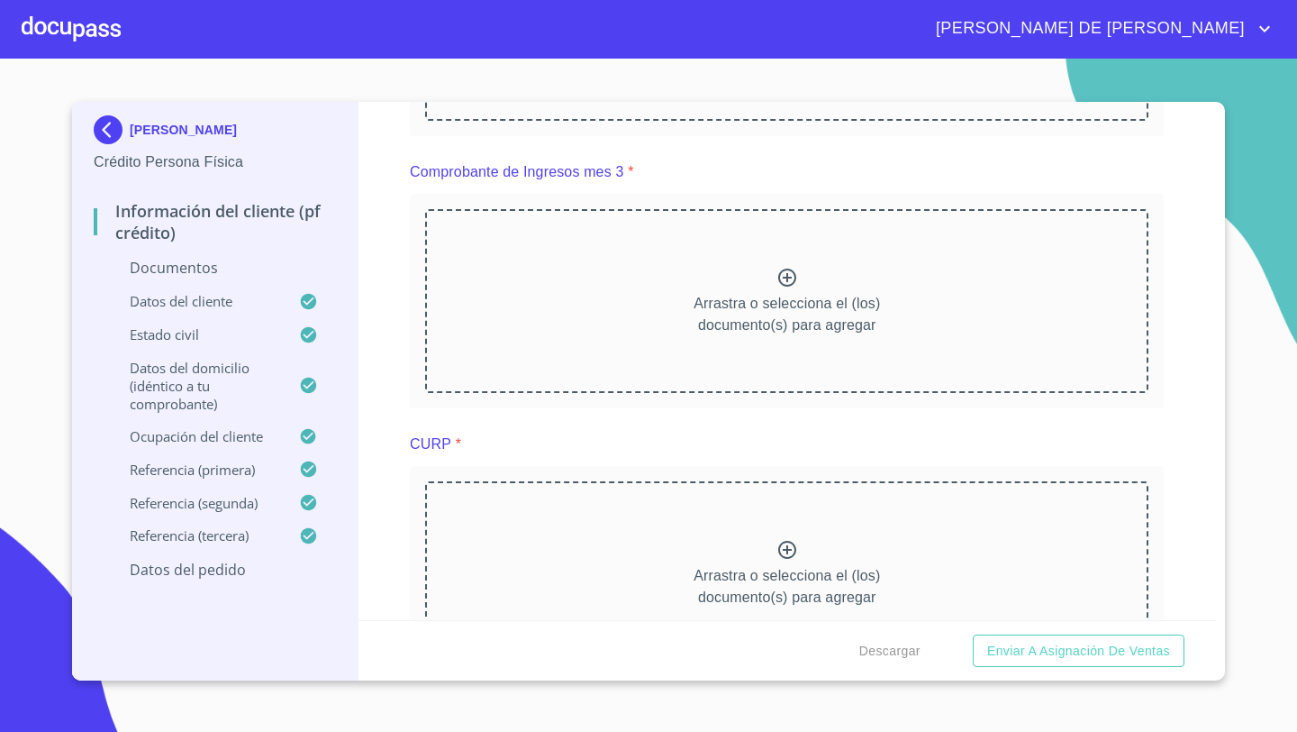
scroll to position [2368, 0]
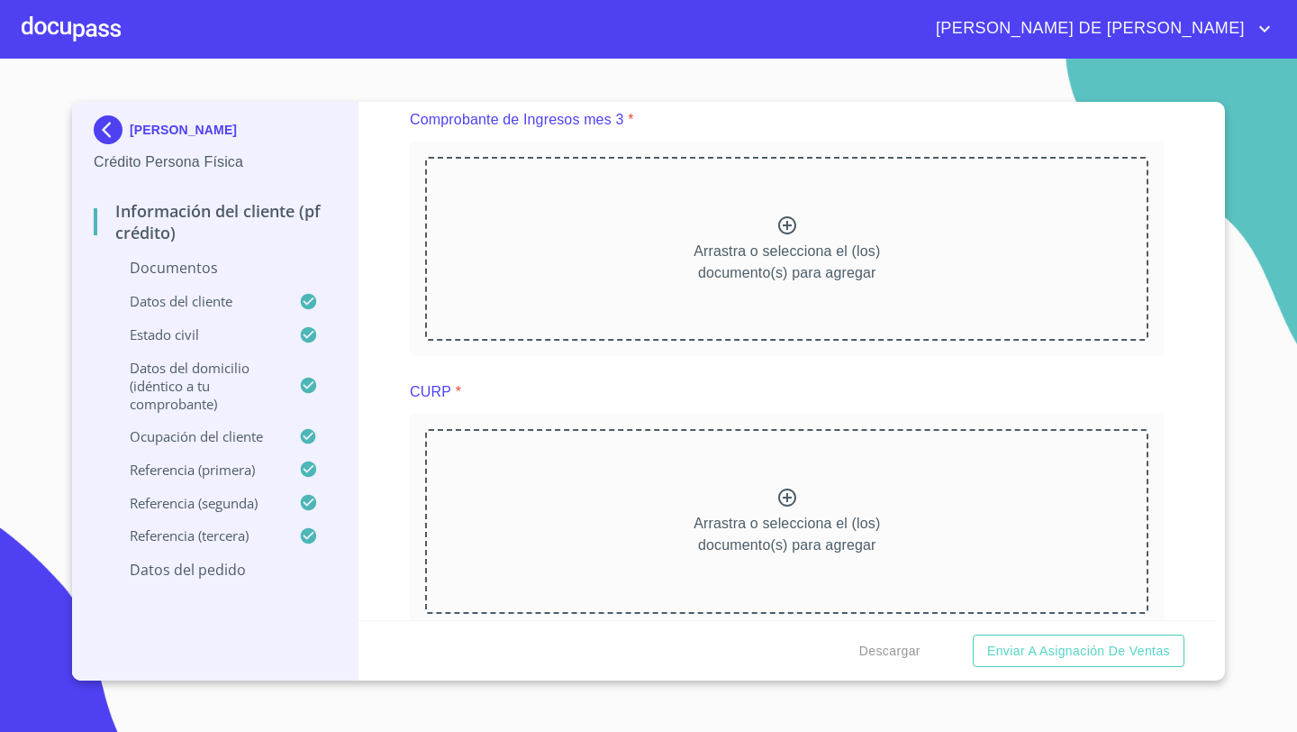
click at [694, 540] on p "Arrastra o selecciona el (los) documento(s) para agregar" at bounding box center [787, 534] width 186 height 43
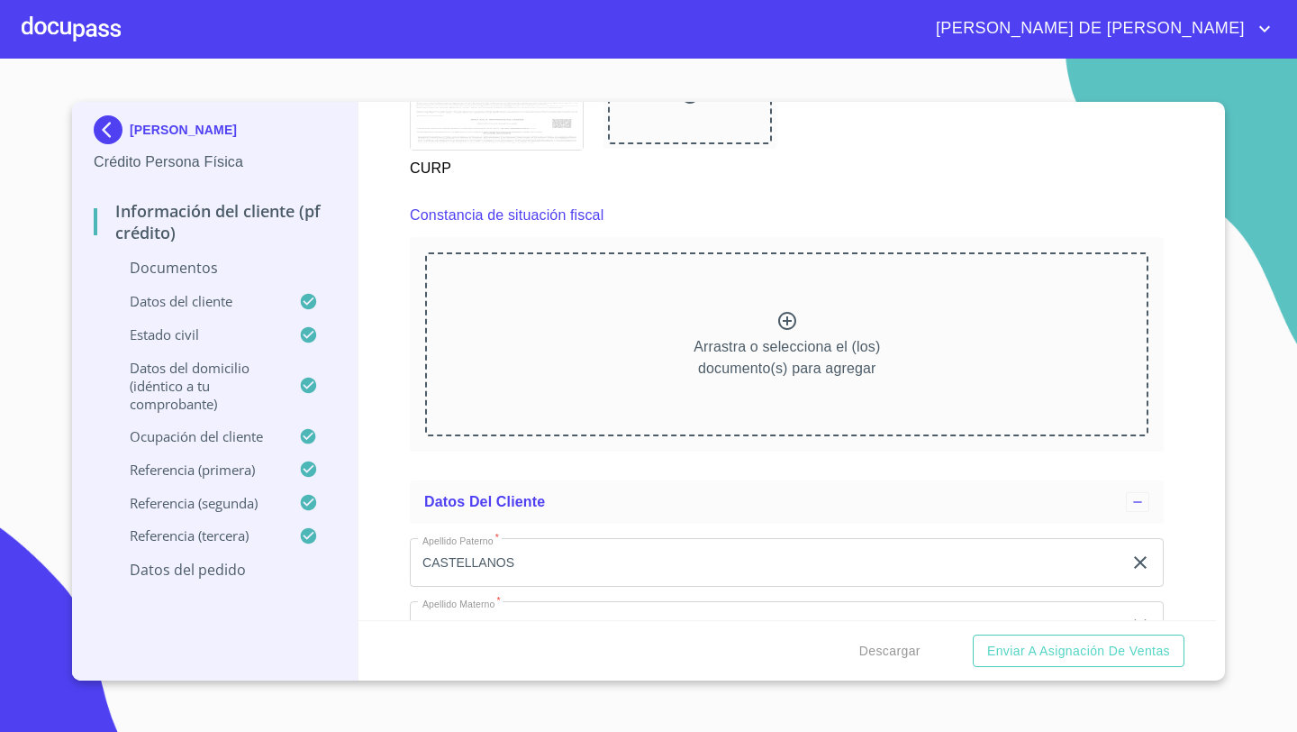
scroll to position [3307, 0]
click at [635, 337] on div "Arrastra o selecciona el (los) documento(s) para agregar" at bounding box center [786, 342] width 723 height 184
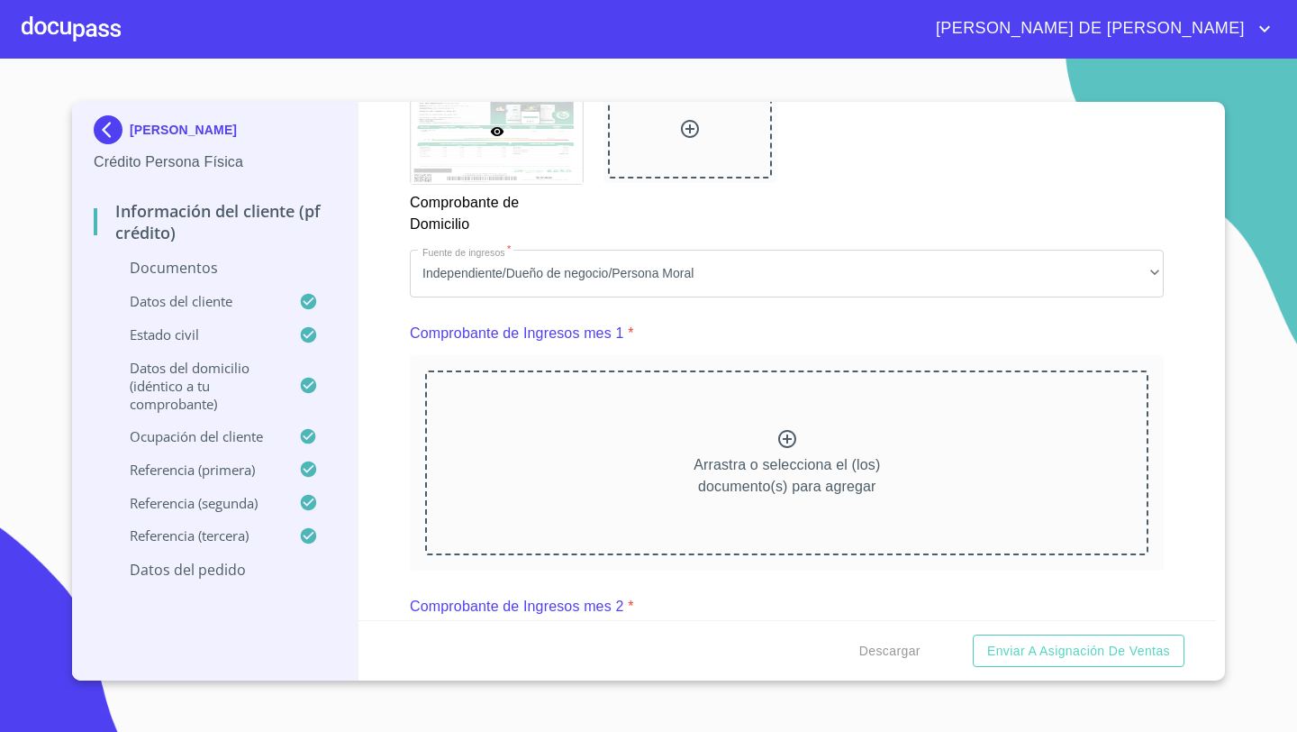
scroll to position [1599, 0]
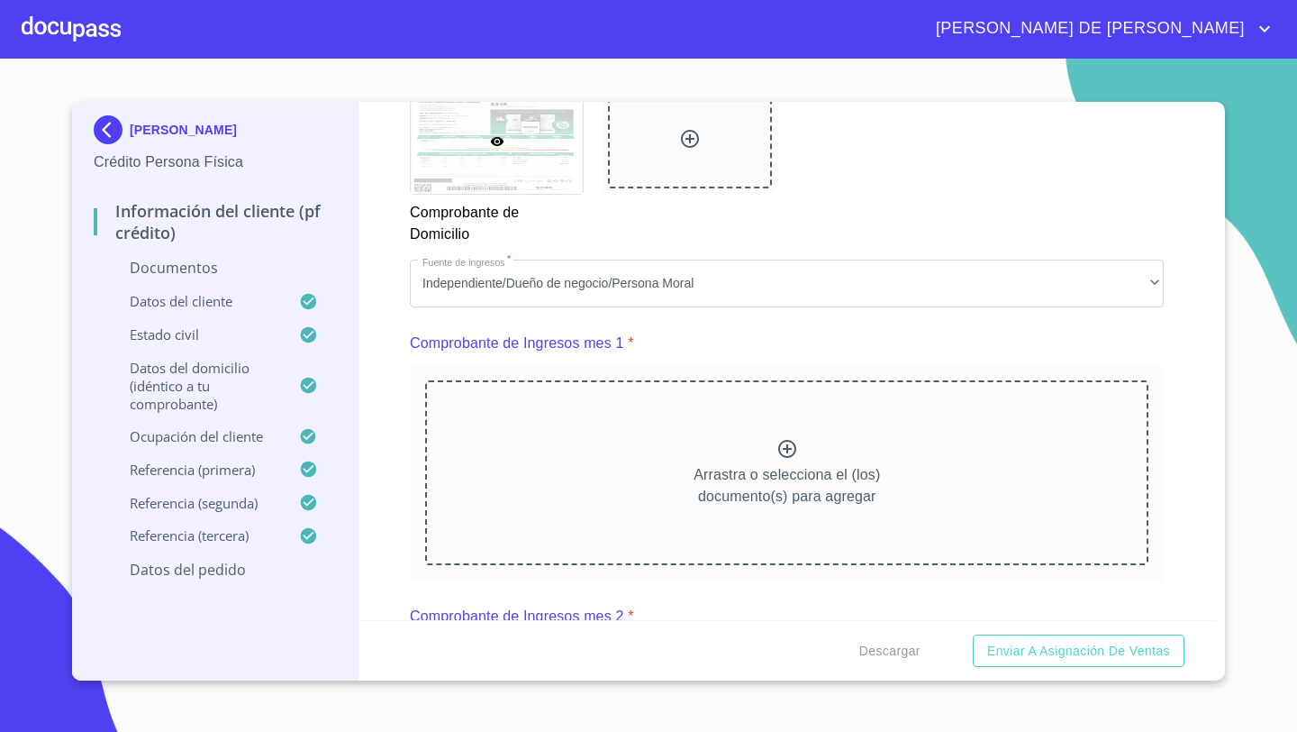
click at [719, 459] on div "Arrastra o selecciona el (los) documento(s) para agregar" at bounding box center [786, 472] width 723 height 184
click at [559, 496] on div "Arrastra o selecciona el (los) documento(s) para agregar" at bounding box center [786, 472] width 723 height 184
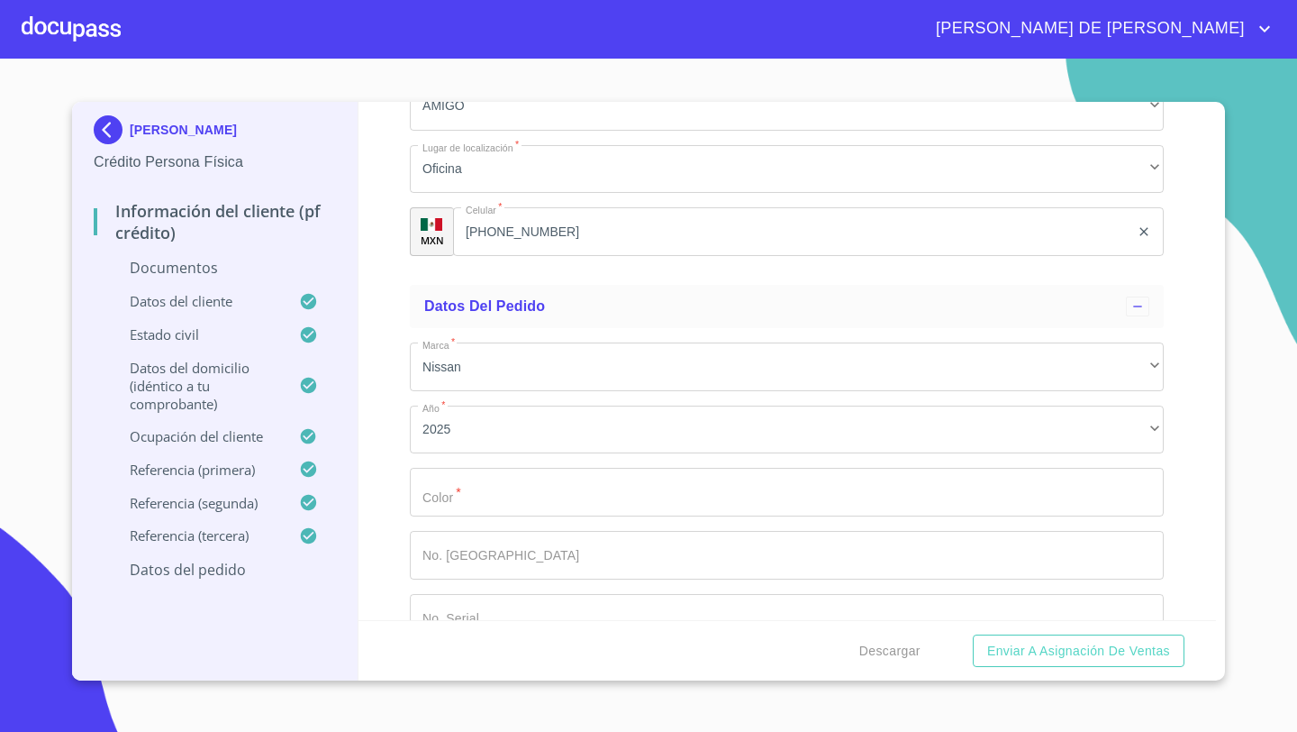
scroll to position [8824, 0]
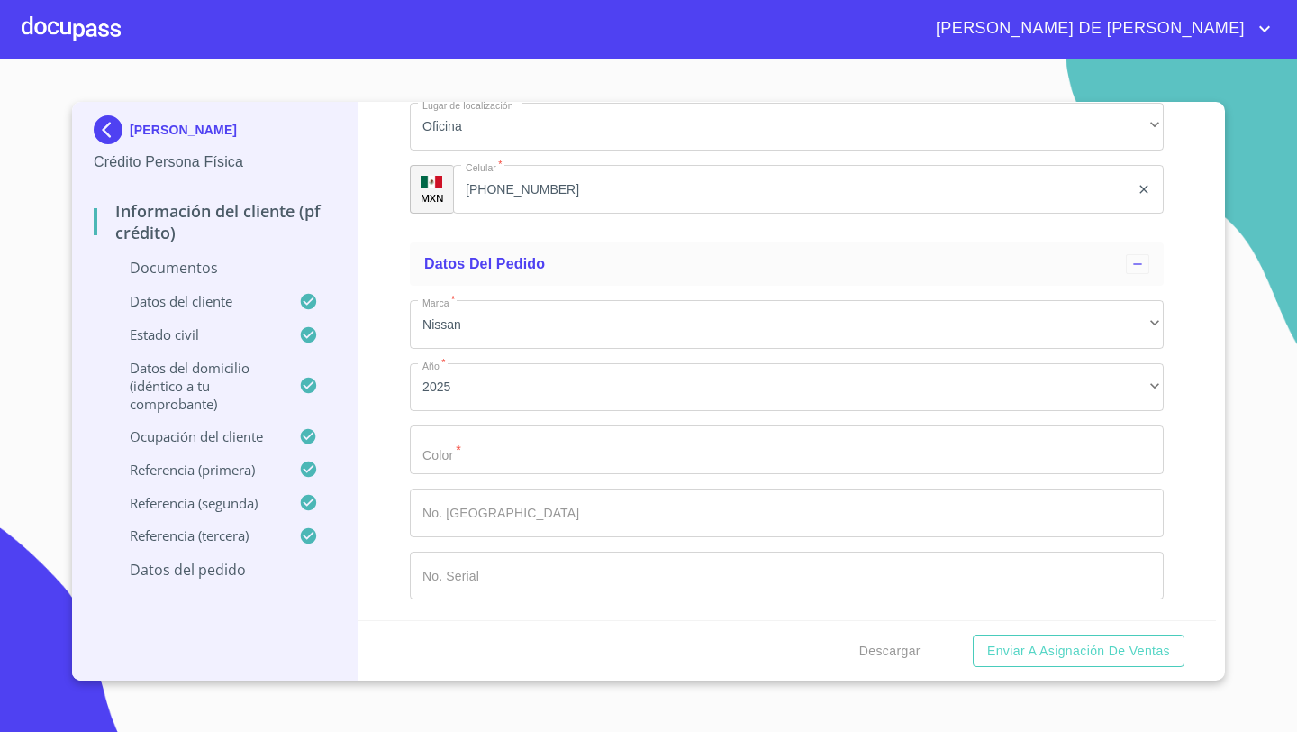
click at [430, 456] on input "Documento de identificación   *" at bounding box center [787, 449] width 754 height 49
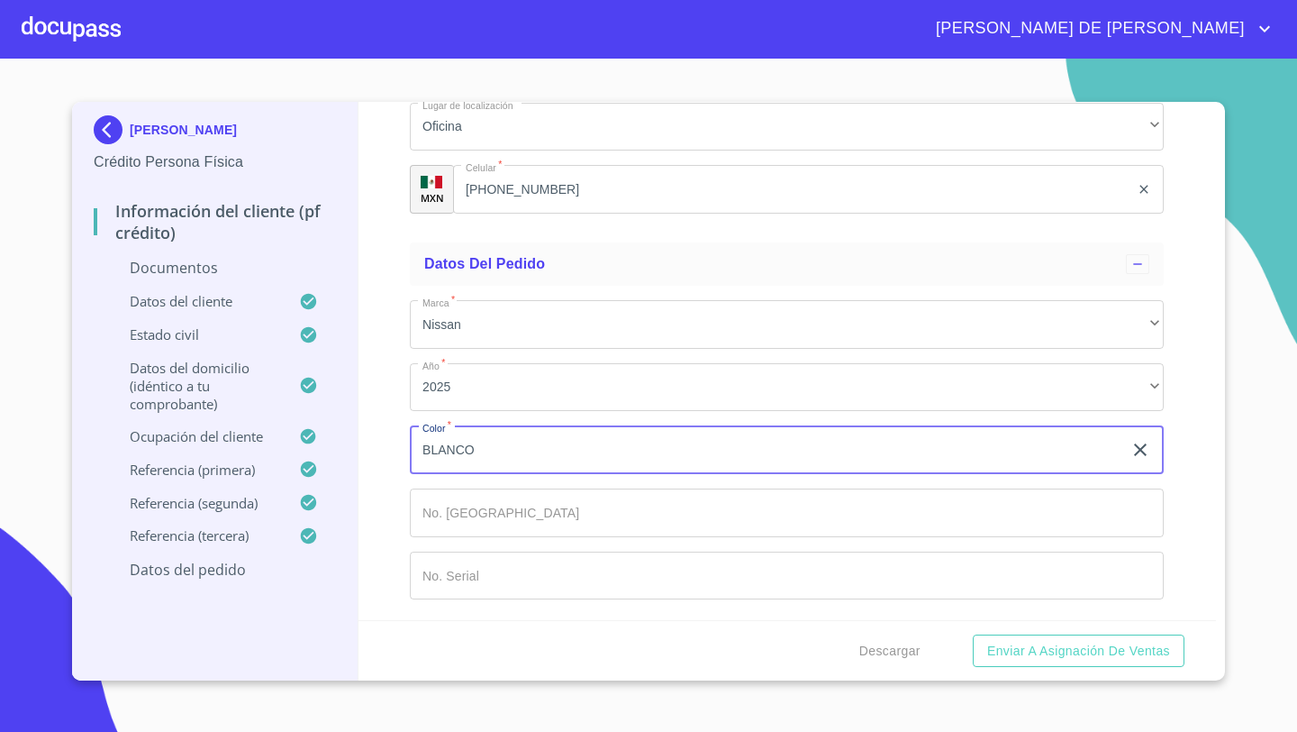
click at [973, 634] on button "Enviar a Asignación de Ventas" at bounding box center [1079, 650] width 212 height 33
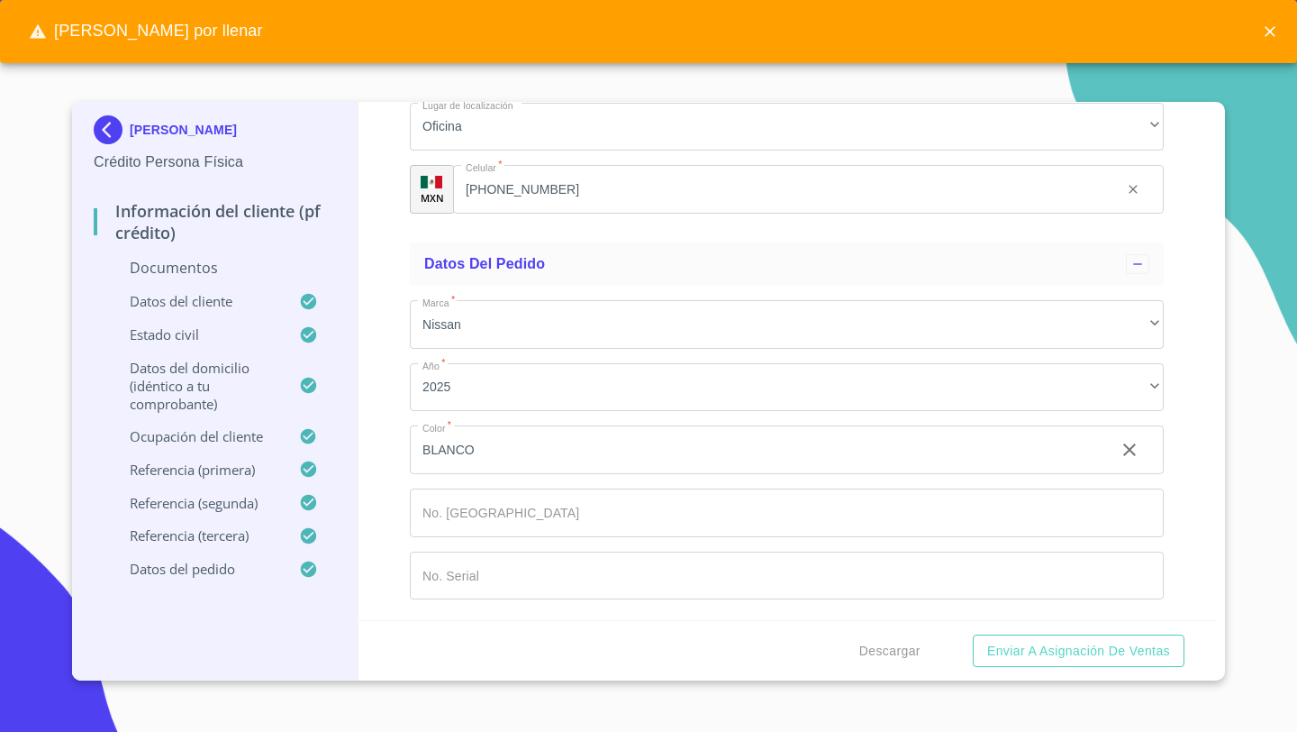
click at [397, 411] on div "Información del cliente (PF crédito) Documentos Documento de identificación   *…" at bounding box center [788, 361] width 859 height 518
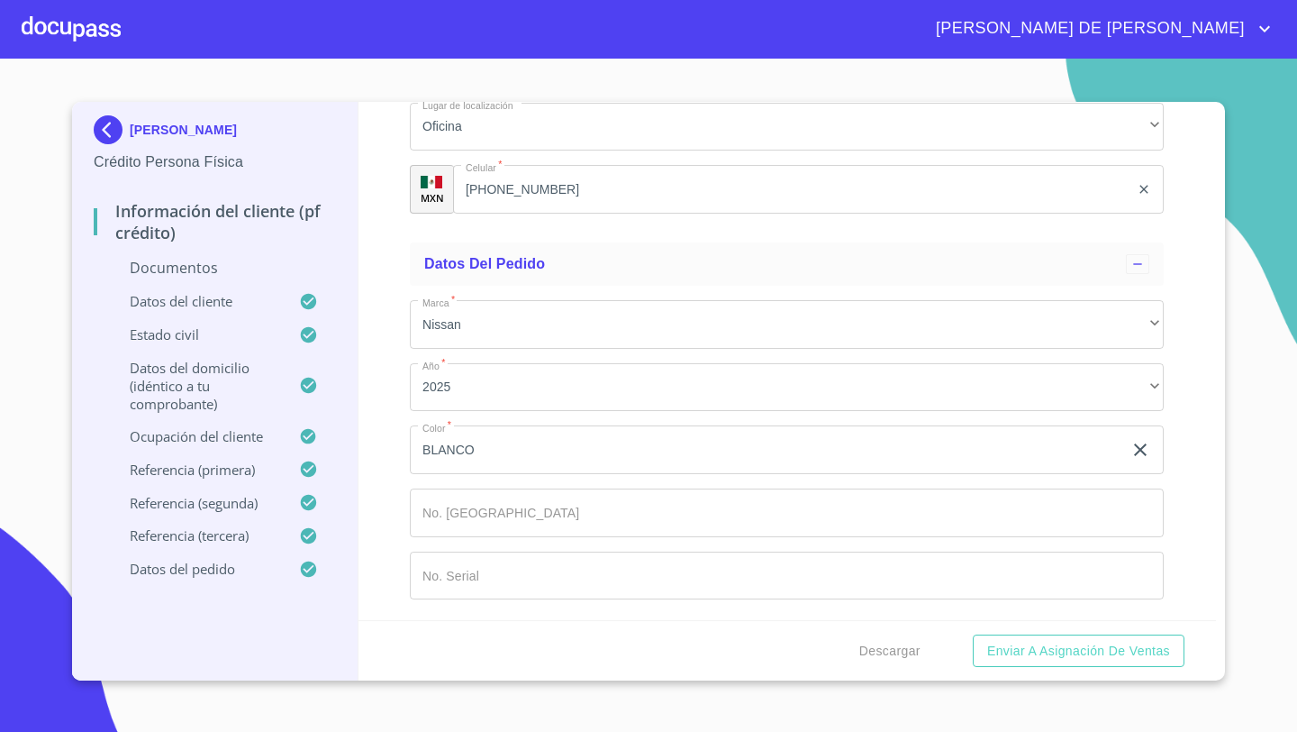
scroll to position [8798, 0]
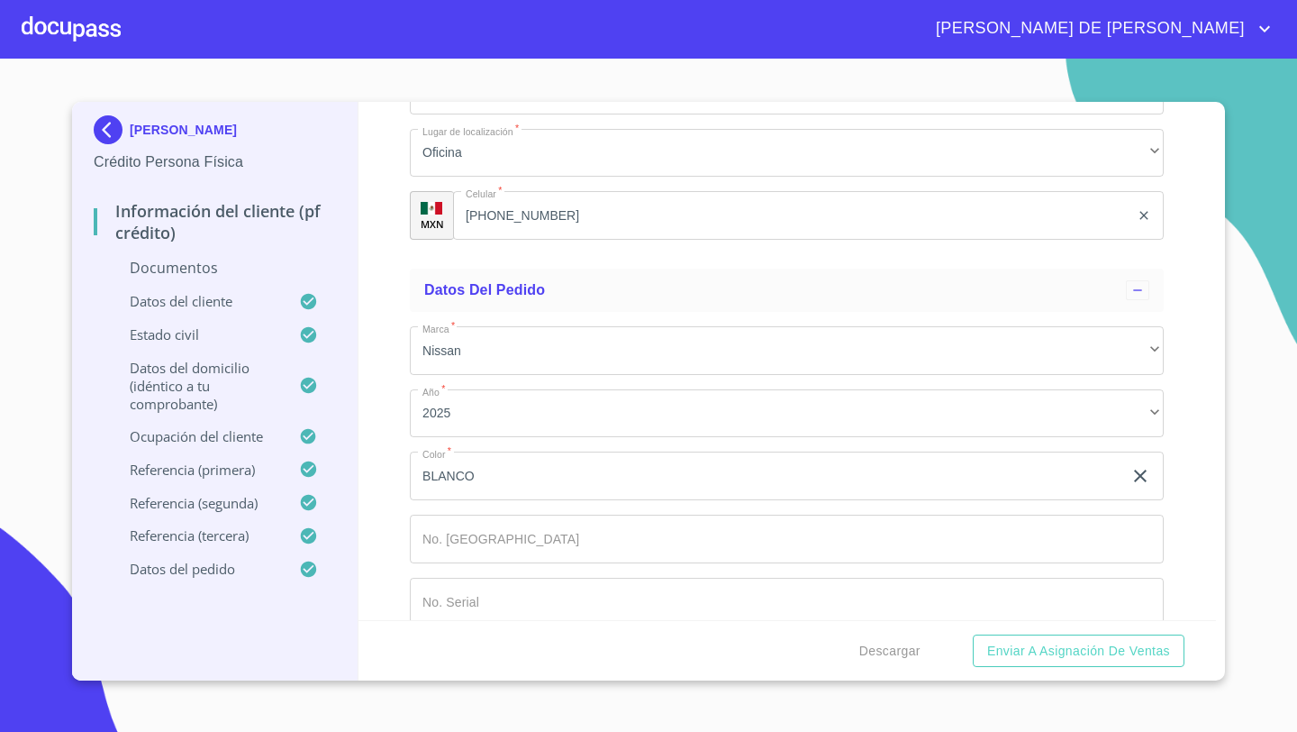
click at [487, 480] on input "BLANCO" at bounding box center [766, 475] width 713 height 49
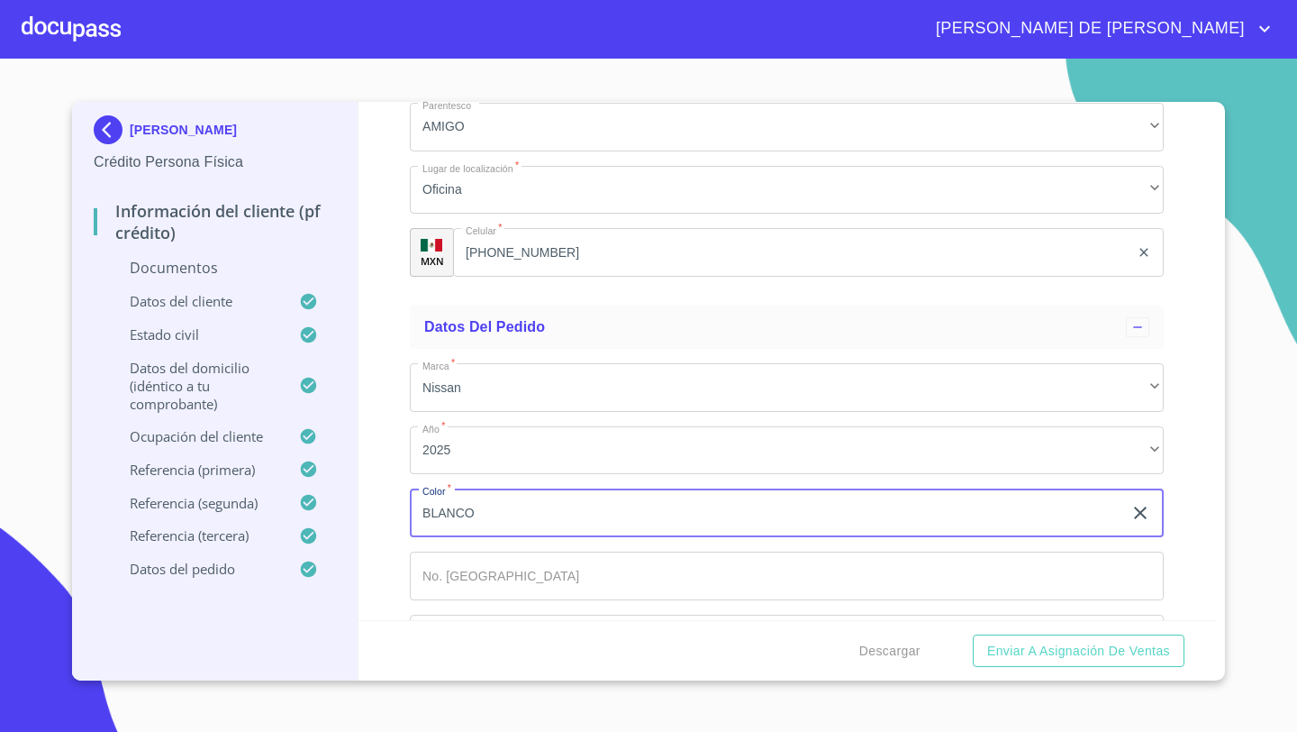
scroll to position [8824, 0]
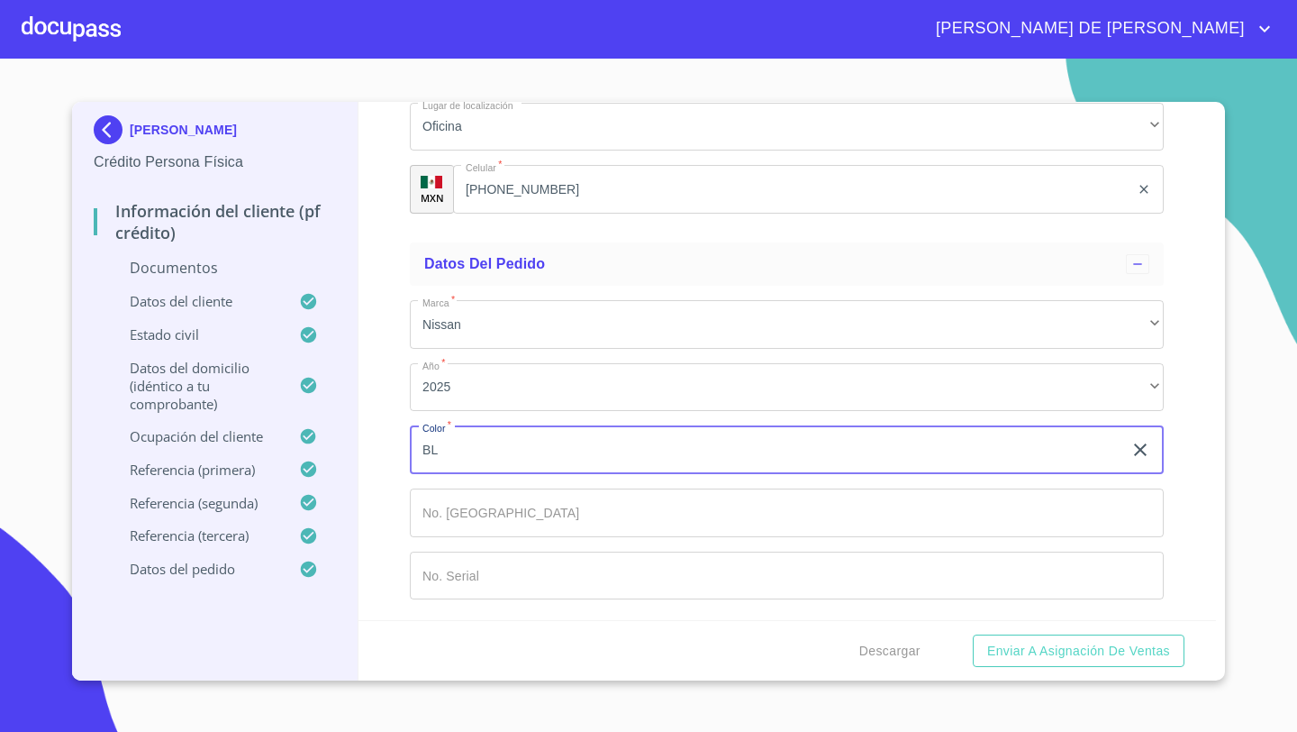
type input "B"
type input "ROJO"
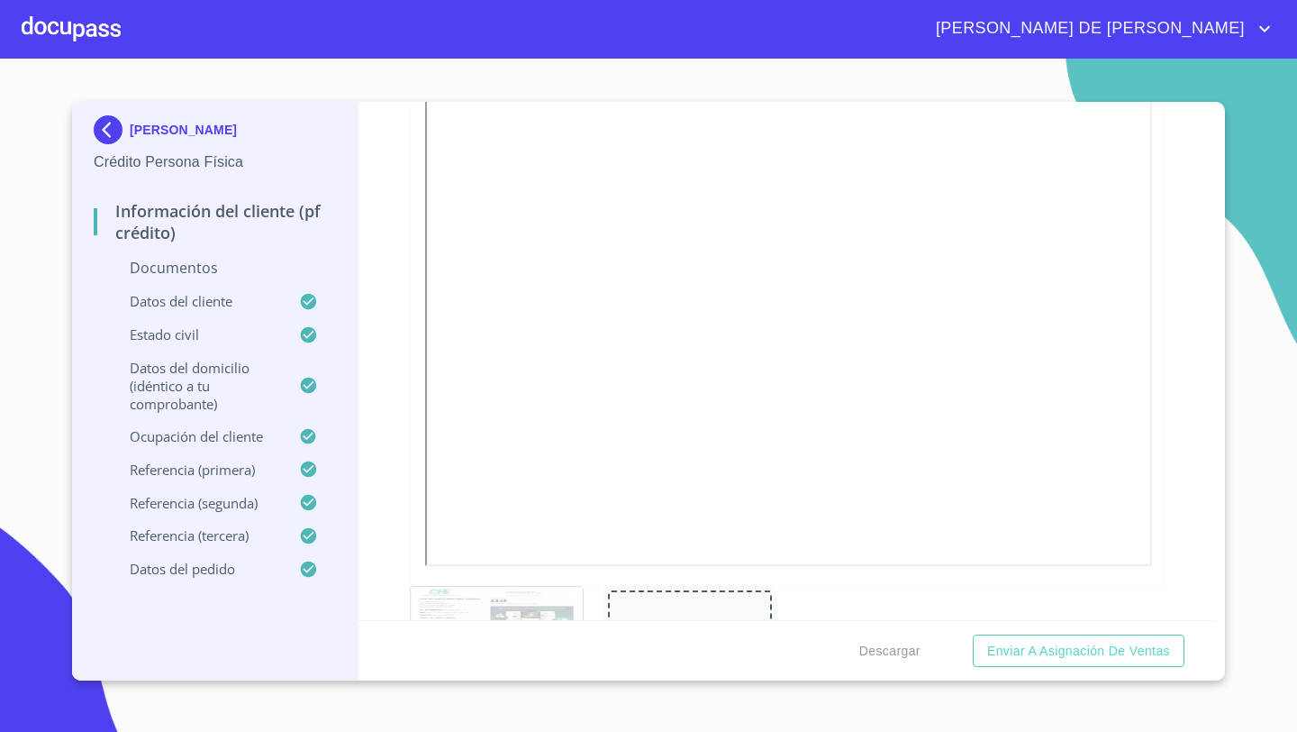
scroll to position [1110, 0]
